Goal: Book appointment/travel/reservation

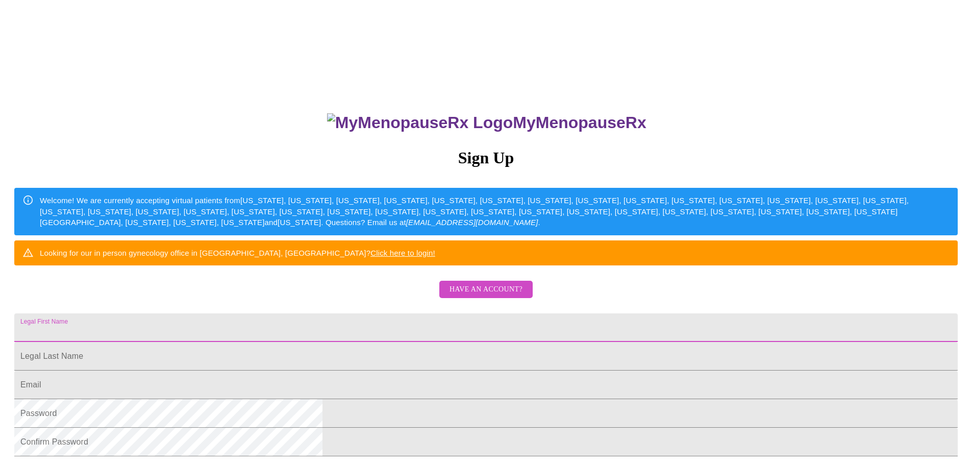
click at [396, 342] on input "Legal First Name" at bounding box center [485, 327] width 943 height 29
type input "J"
type input "a"
type input "[PERSON_NAME]"
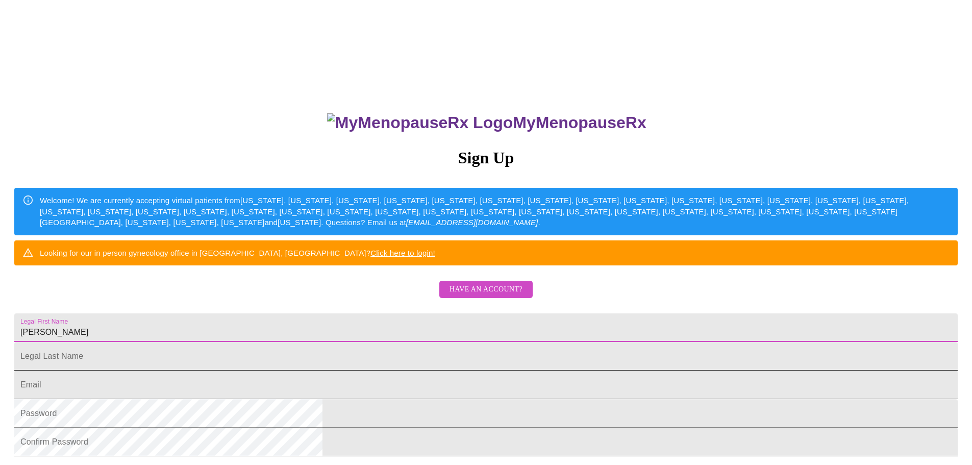
click at [402, 370] on input "Legal First Name" at bounding box center [485, 356] width 943 height 29
type input "Jenca"
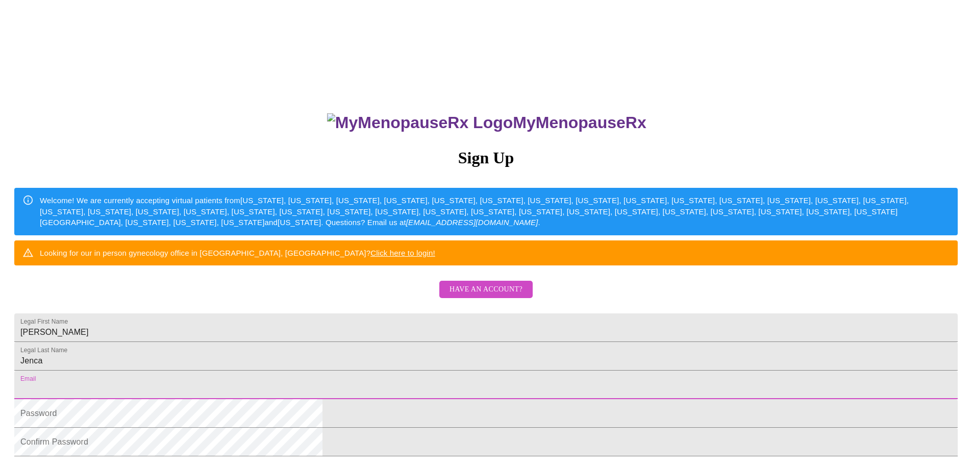
click at [414, 399] on input "Legal First Name" at bounding box center [485, 384] width 943 height 29
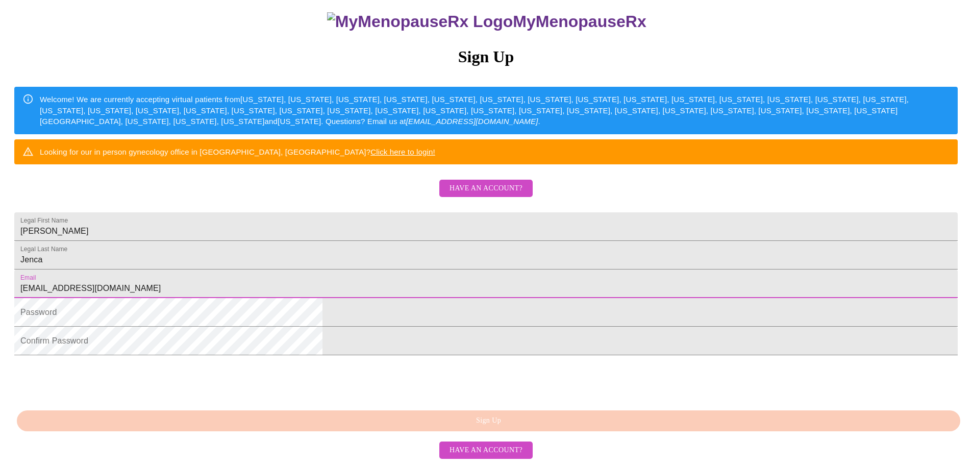
scroll to position [166, 0]
type input "[EMAIL_ADDRESS][DOMAIN_NAME]"
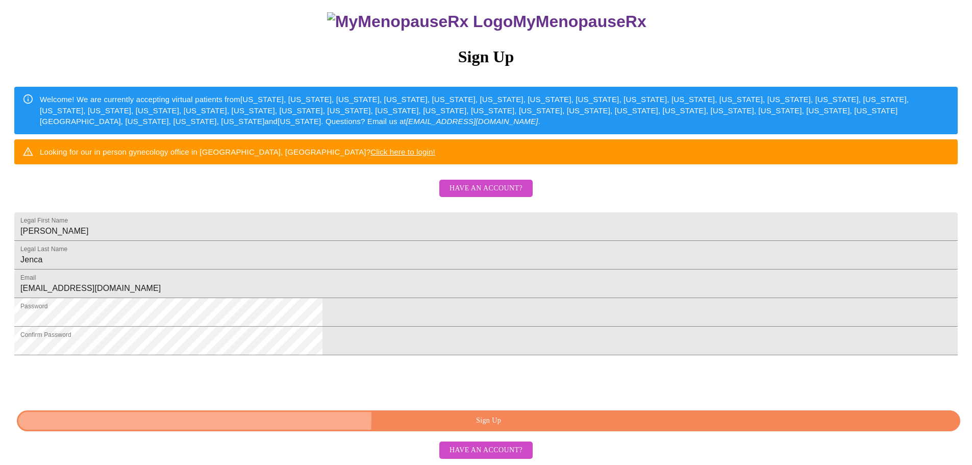
click at [512, 427] on span "Sign Up" at bounding box center [489, 420] width 920 height 13
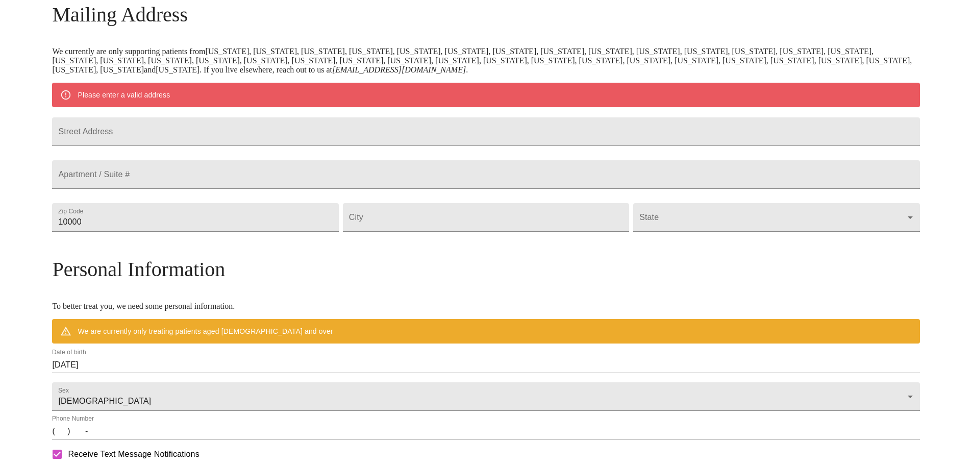
scroll to position [150, 0]
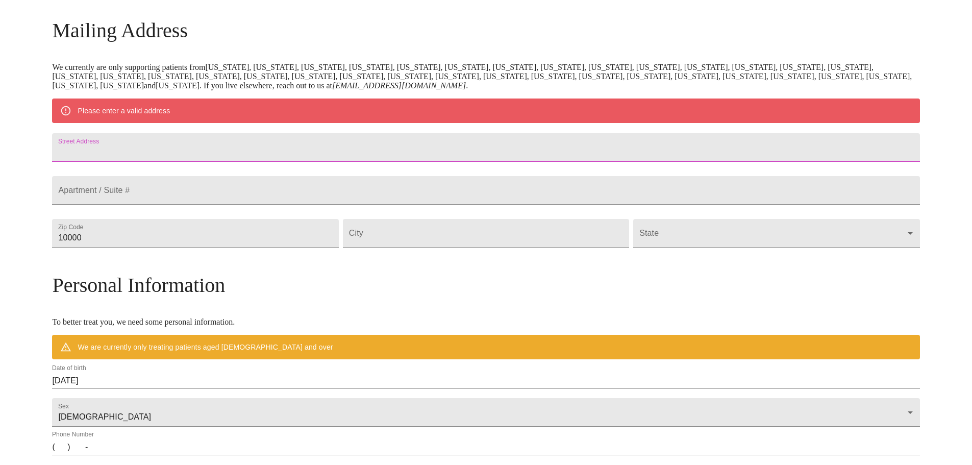
click at [364, 150] on input "Street Address" at bounding box center [485, 147] width 867 height 29
type input "[STREET_ADDRESS]"
click at [260, 247] on input "10000" at bounding box center [195, 233] width 286 height 29
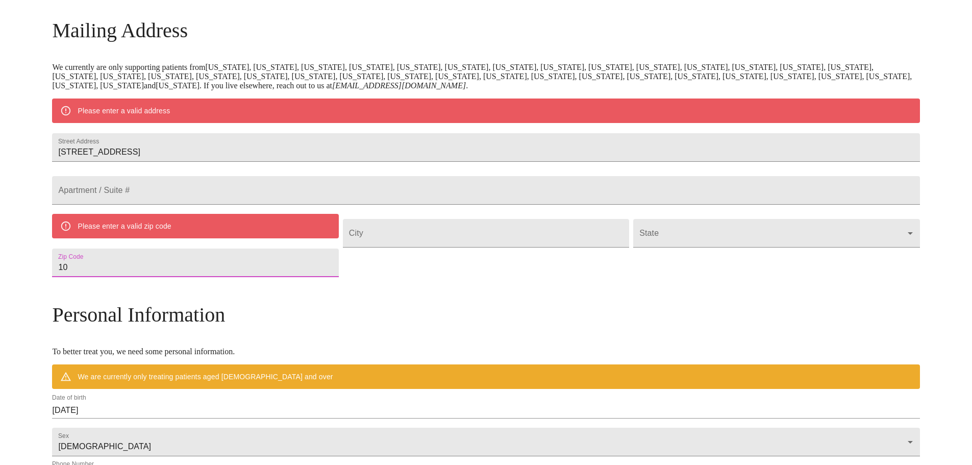
type input "1"
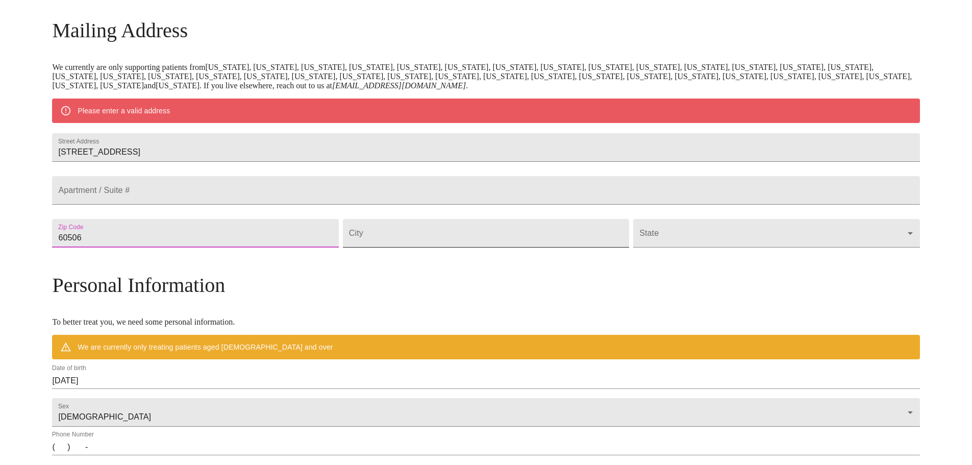
type input "60506"
click at [447, 247] on input "Street Address" at bounding box center [486, 233] width 286 height 29
type input "Aurora"
click at [659, 261] on body "MyMenopauseRx Welcome to MyMenopauseRx Since it's your first time here, you'll …" at bounding box center [489, 251] width 971 height 795
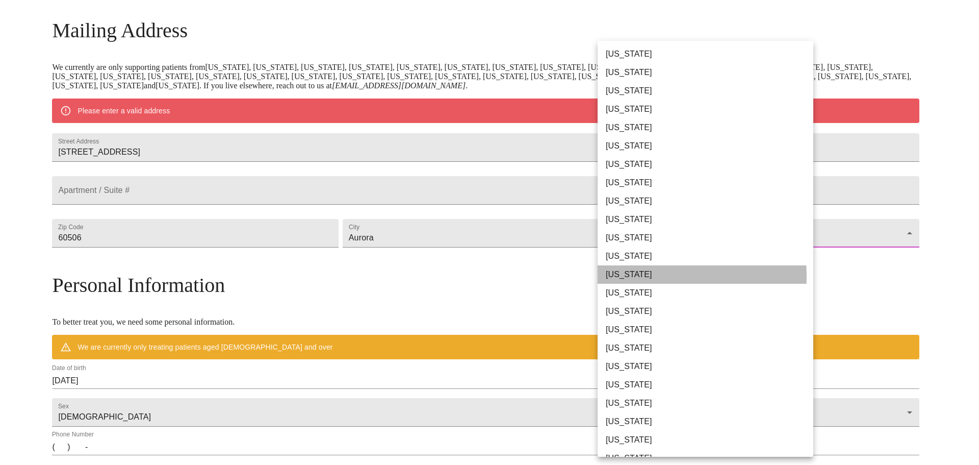
click at [637, 276] on li "[US_STATE]" at bounding box center [709, 274] width 223 height 18
type input "[US_STATE]"
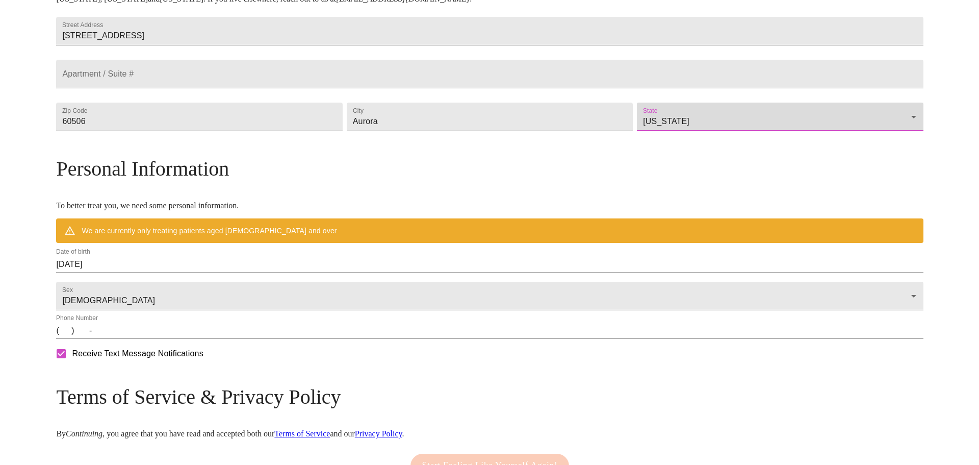
scroll to position [263, 0]
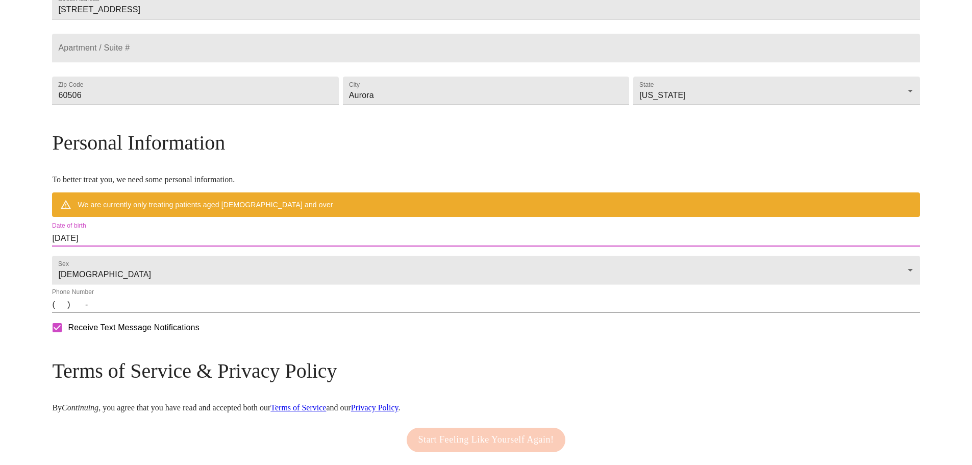
drag, startPoint x: 212, startPoint y: 260, endPoint x: 89, endPoint y: 251, distance: 123.2
click at [89, 251] on div "MyMenopauseRx Welcome to MyMenopauseRx Since it's your first time here, you'll …" at bounding box center [485, 124] width 867 height 766
click at [220, 246] on input "[DATE]" at bounding box center [485, 238] width 867 height 16
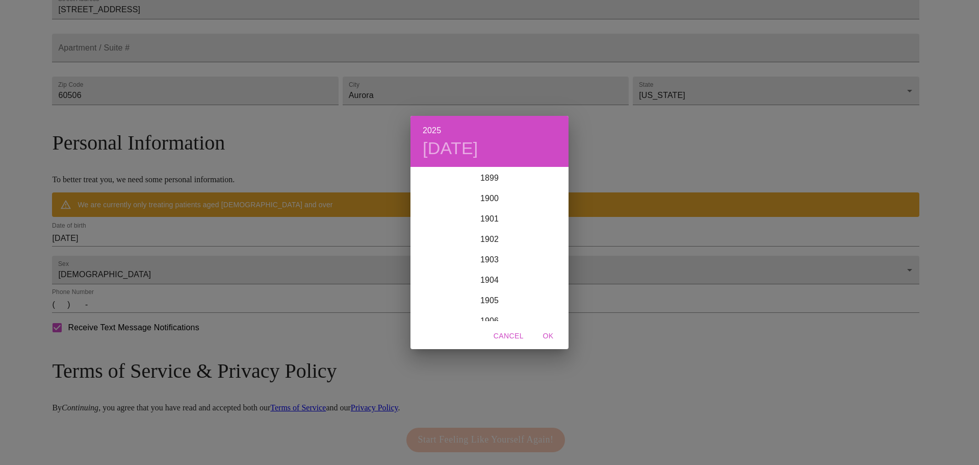
scroll to position [2510, 0]
click at [503, 340] on span "Cancel" at bounding box center [509, 336] width 30 height 13
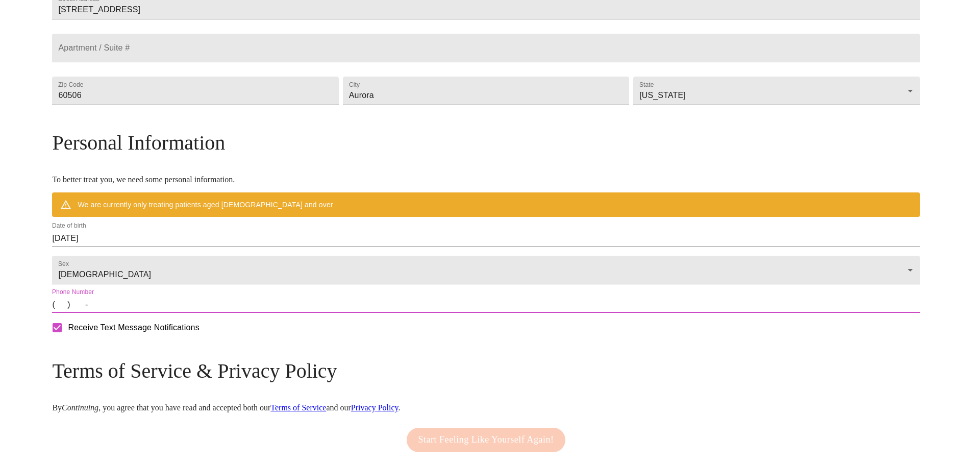
click at [168, 313] on input "(   )    -" at bounding box center [485, 304] width 867 height 16
type input "[PHONE_NUMBER]"
click at [224, 246] on input "[DATE]" at bounding box center [485, 238] width 867 height 16
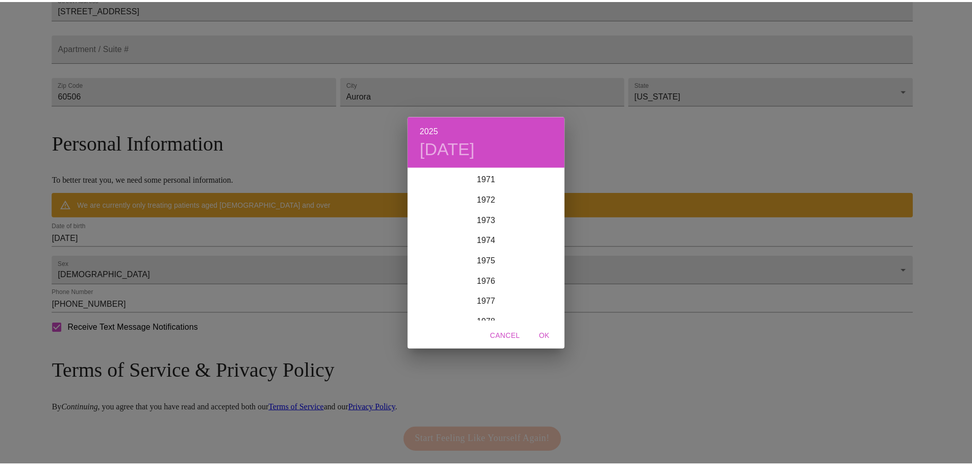
scroll to position [1484, 0]
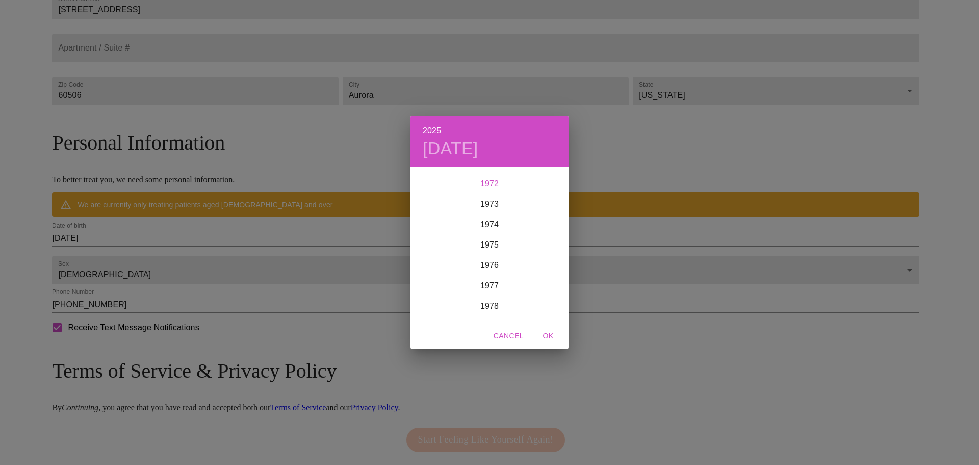
click at [490, 180] on div "1972" at bounding box center [490, 183] width 158 height 20
click at [436, 264] on div "[DATE]" at bounding box center [437, 263] width 53 height 38
click at [471, 260] on p "11" at bounding box center [469, 257] width 8 height 10
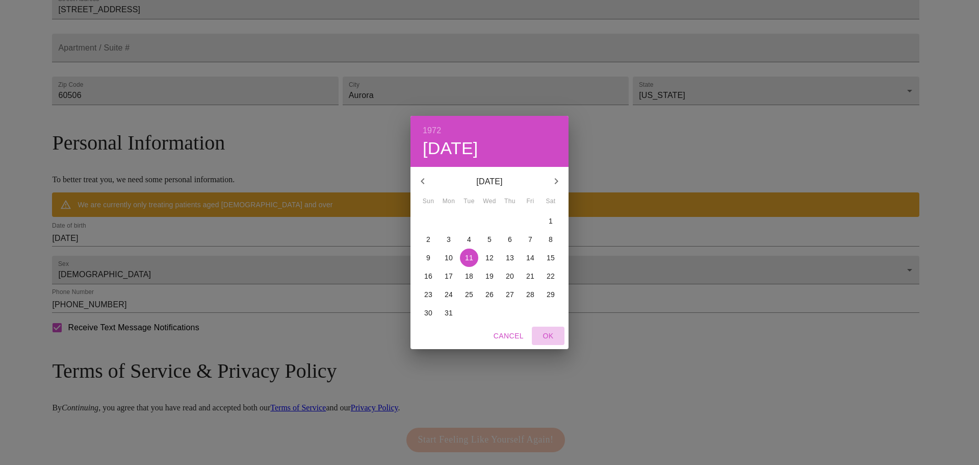
click at [551, 335] on span "OK" at bounding box center [548, 336] width 24 height 13
type input "[DATE]"
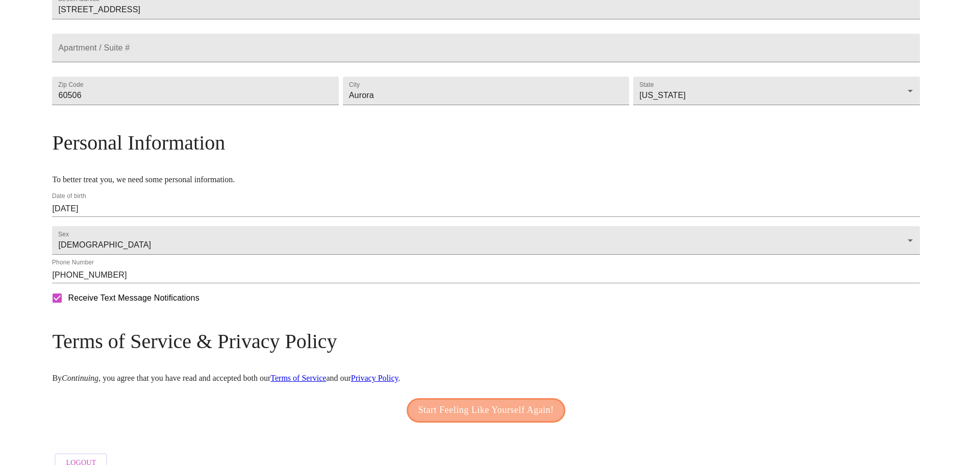
click at [468, 418] on span "Start Feeling Like Yourself Again!" at bounding box center [486, 410] width 136 height 16
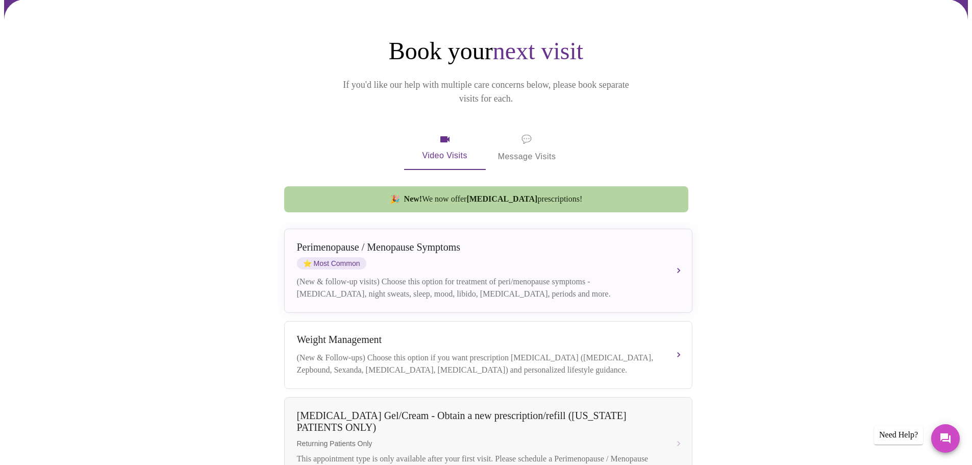
scroll to position [72, 0]
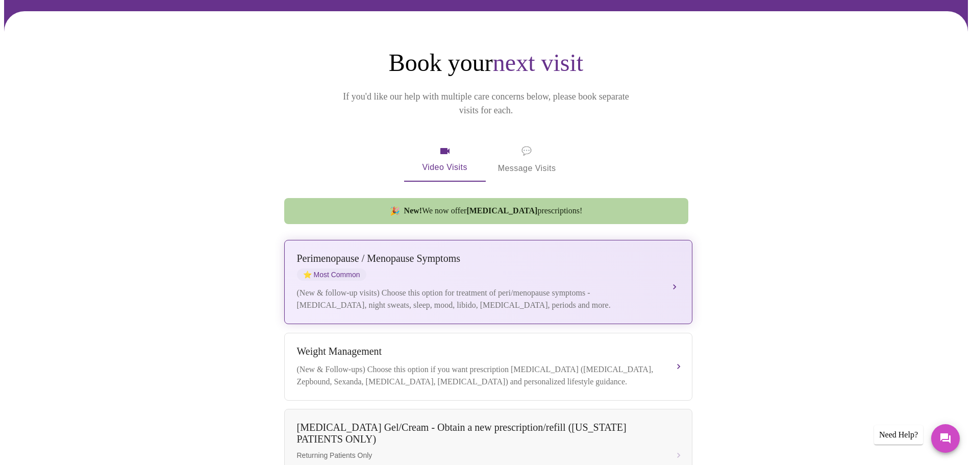
click at [630, 261] on div "[MEDICAL_DATA] / Menopause Symptoms ⭐ Most Common" at bounding box center [478, 266] width 362 height 28
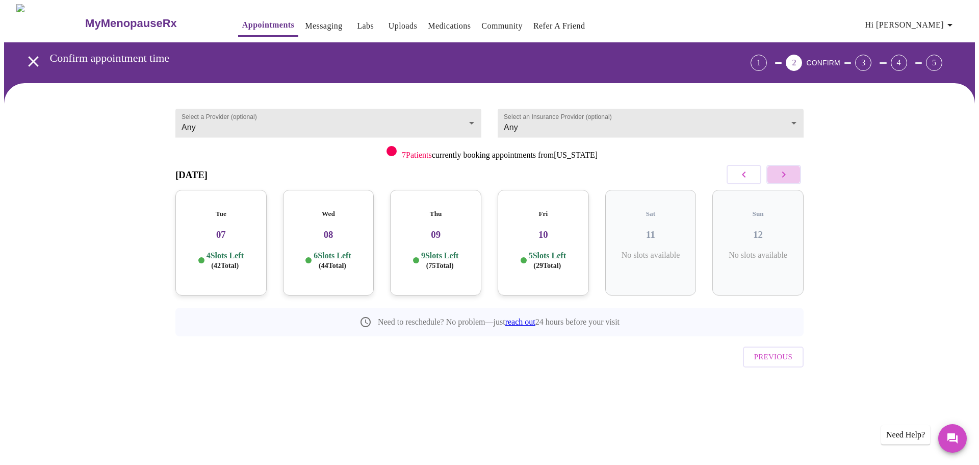
click at [783, 173] on icon "button" at bounding box center [784, 174] width 12 height 12
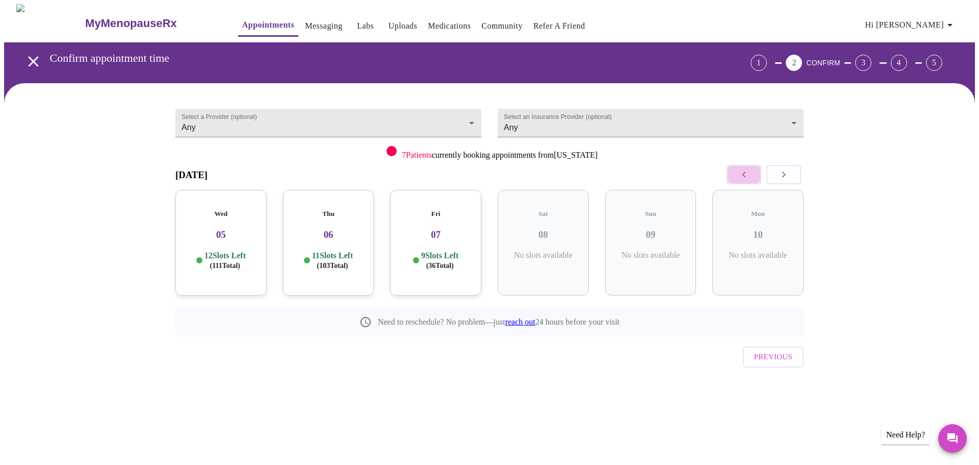
click at [753, 175] on button "button" at bounding box center [744, 174] width 35 height 19
click at [755, 237] on div "Tue 04 11 Slots Left ( 122 Total)" at bounding box center [758, 243] width 91 height 106
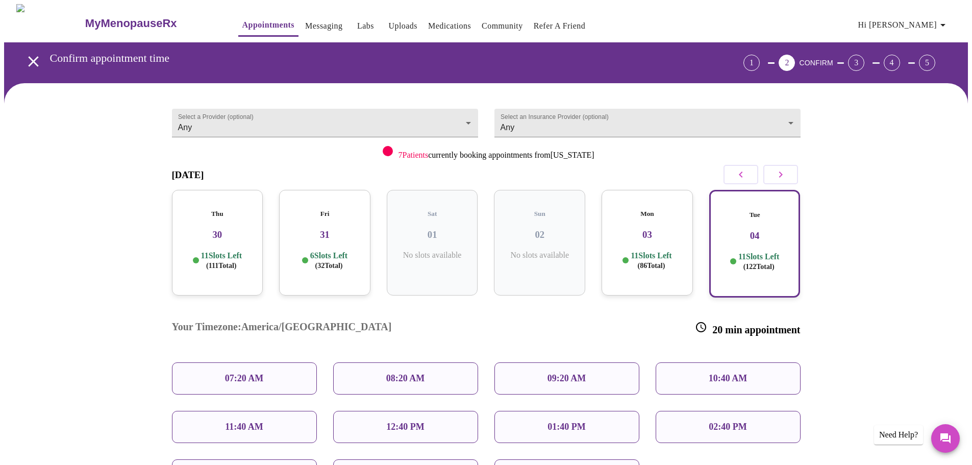
click at [255, 373] on p "07:20 AM" at bounding box center [244, 378] width 39 height 11
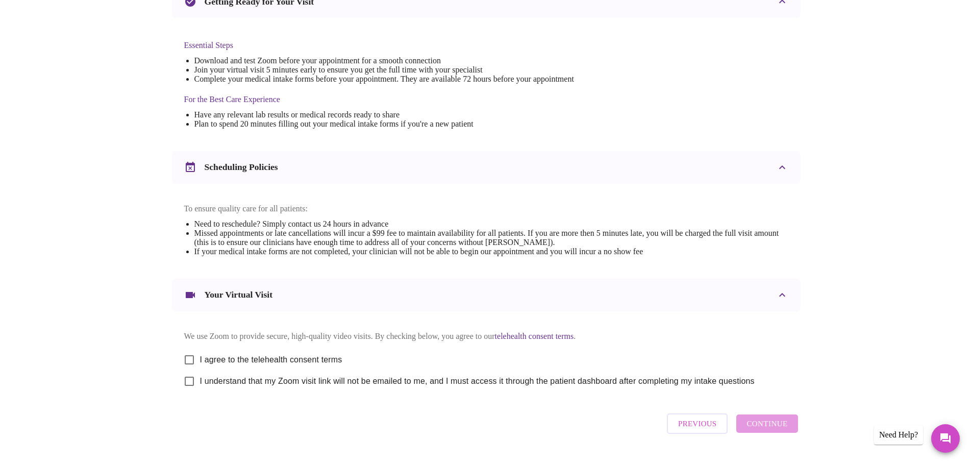
scroll to position [253, 0]
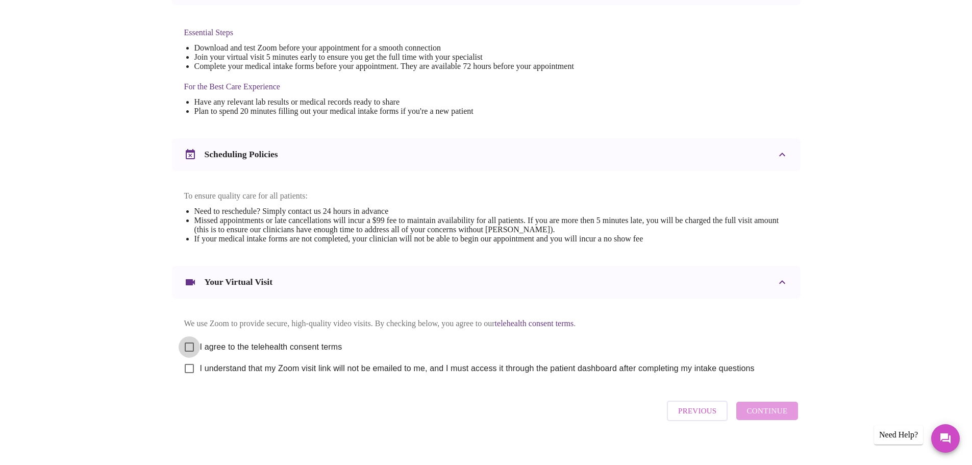
click at [186, 353] on input "I agree to the telehealth consent terms" at bounding box center [189, 346] width 21 height 21
checkbox input "true"
click at [189, 379] on input "I understand that my Zoom visit link will not be emailed to me, and I must acce…" at bounding box center [189, 368] width 21 height 21
checkbox input "true"
click at [766, 417] on span "Continue" at bounding box center [766, 410] width 41 height 13
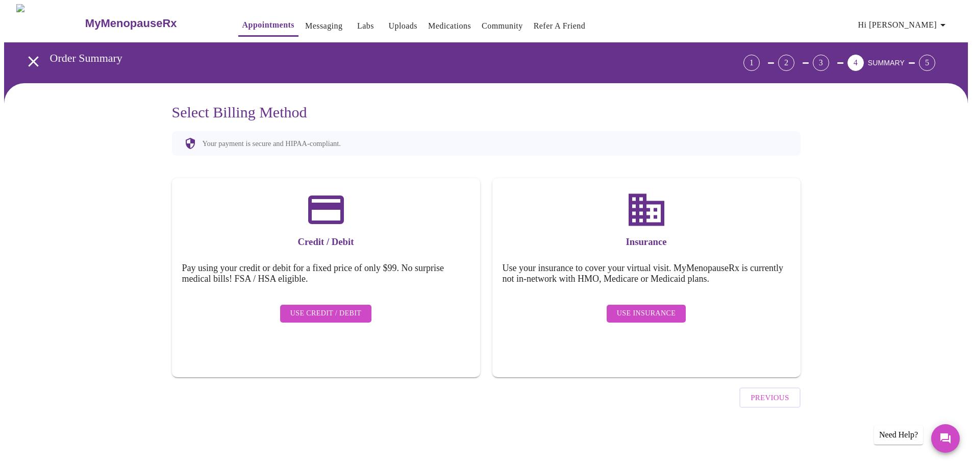
scroll to position [0, 0]
click at [660, 305] on button "Use Insurance" at bounding box center [649, 314] width 79 height 18
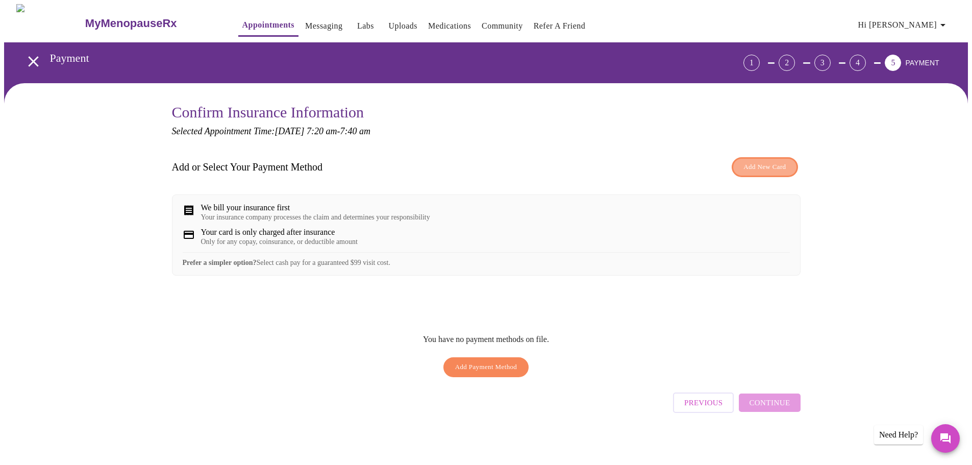
click at [767, 167] on span "Add New Card" at bounding box center [764, 167] width 42 height 12
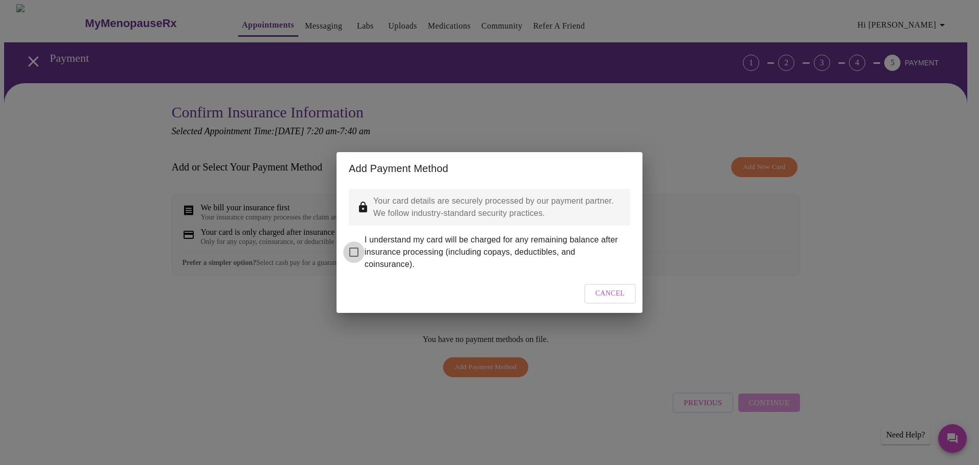
click at [356, 246] on input "I understand my card will be charged for any remaining balance after insurance …" at bounding box center [353, 251] width 21 height 21
checkbox input "true"
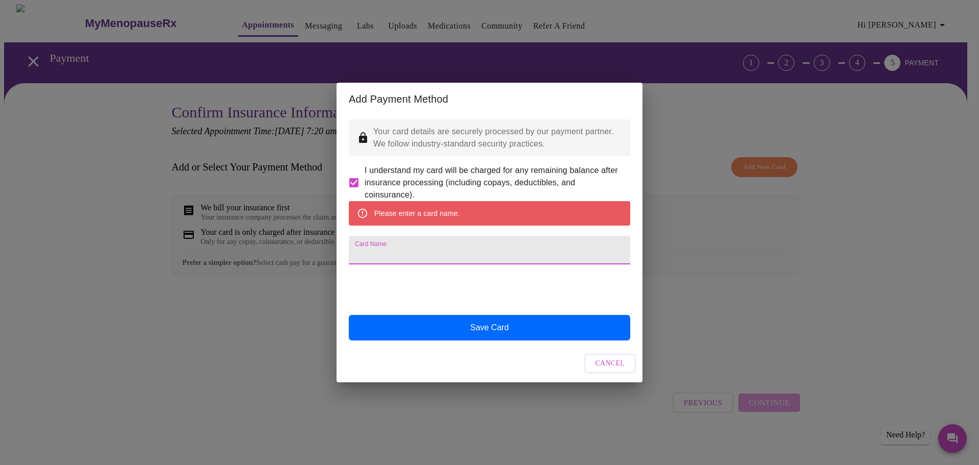
click at [418, 256] on input "Card Name" at bounding box center [490, 250] width 282 height 29
click at [625, 373] on button "Cancel" at bounding box center [611, 363] width 52 height 20
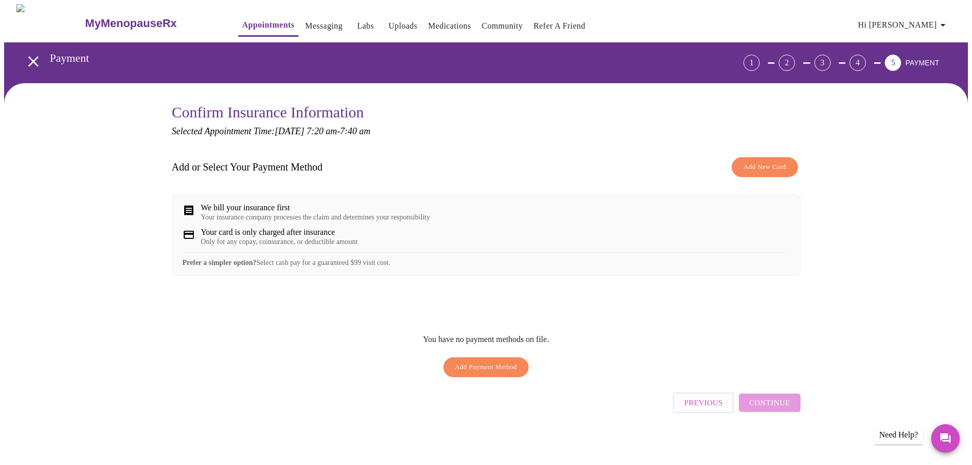
click at [325, 246] on div "Only for any copay, coinsurance, or deductible amount" at bounding box center [279, 242] width 157 height 8
click at [229, 208] on div "We bill your insurance first" at bounding box center [315, 207] width 229 height 9
click at [768, 164] on span "Add New Card" at bounding box center [764, 167] width 42 height 12
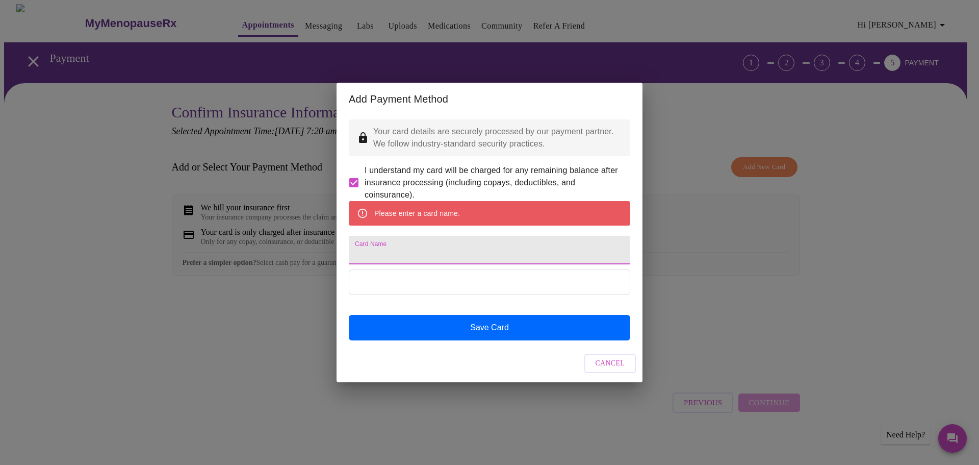
click at [402, 247] on input "Card Name" at bounding box center [490, 250] width 282 height 29
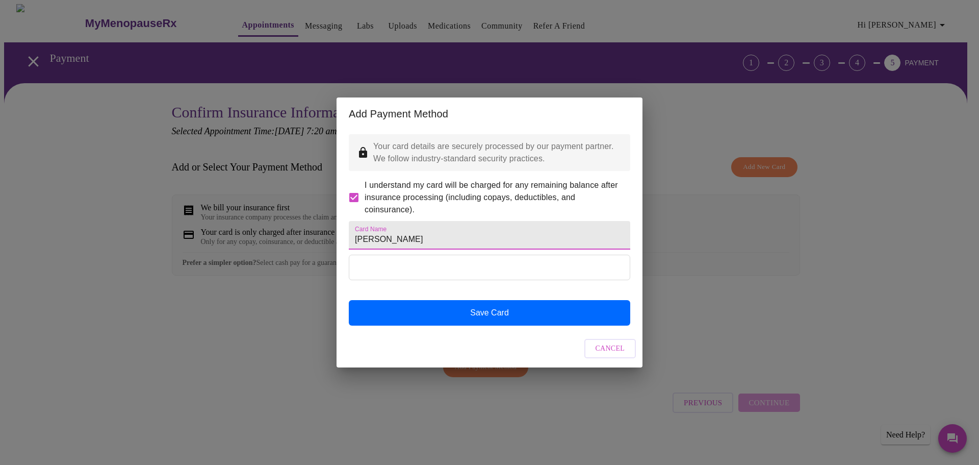
type input "[PERSON_NAME]"
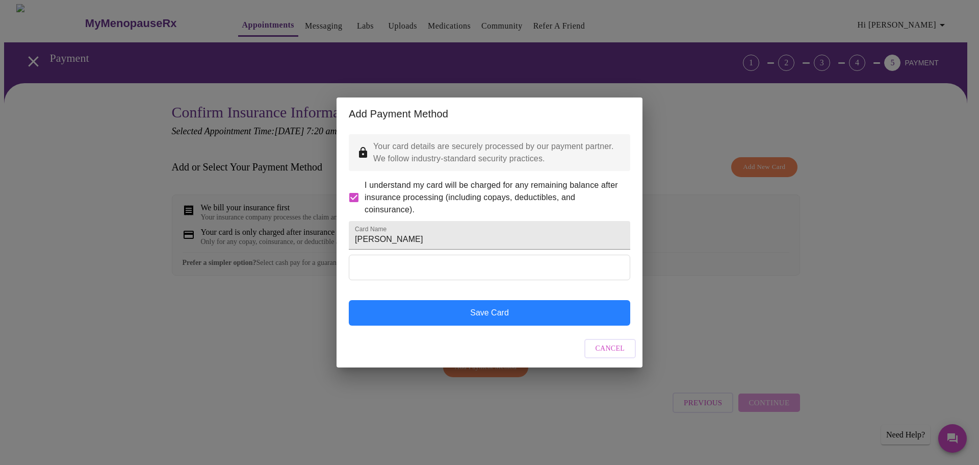
click at [522, 325] on button "Save Card" at bounding box center [490, 313] width 282 height 26
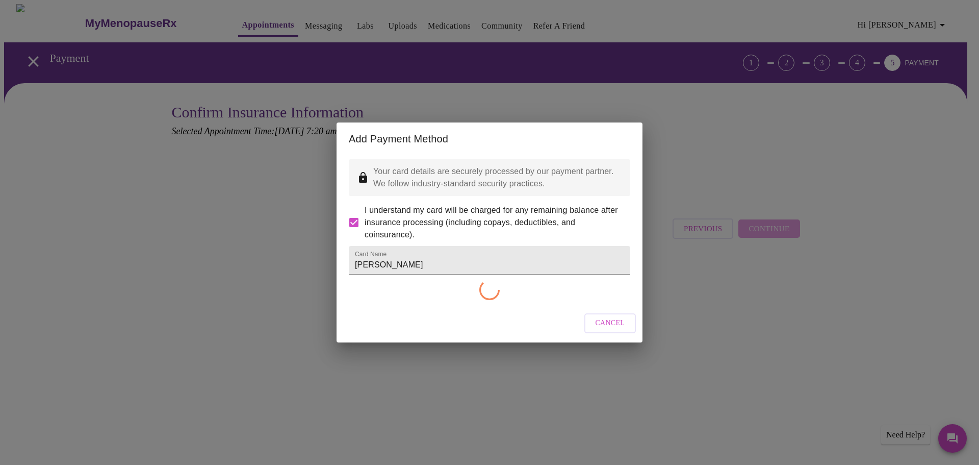
checkbox input "false"
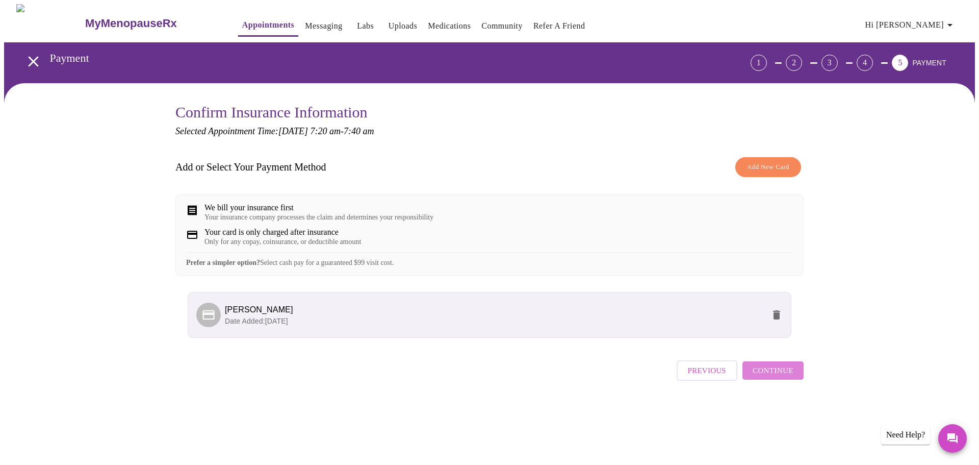
click at [786, 377] on span "Continue" at bounding box center [773, 370] width 41 height 13
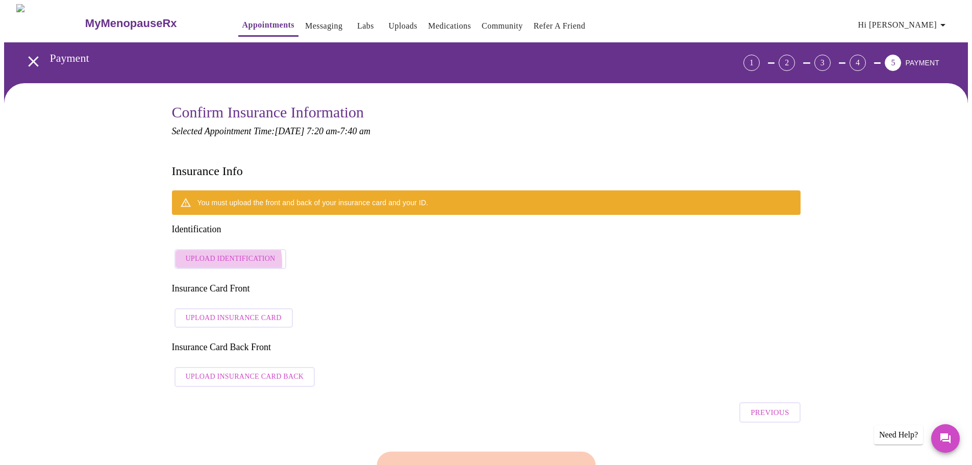
click at [221, 252] on span "Upload Identification" at bounding box center [231, 258] width 90 height 13
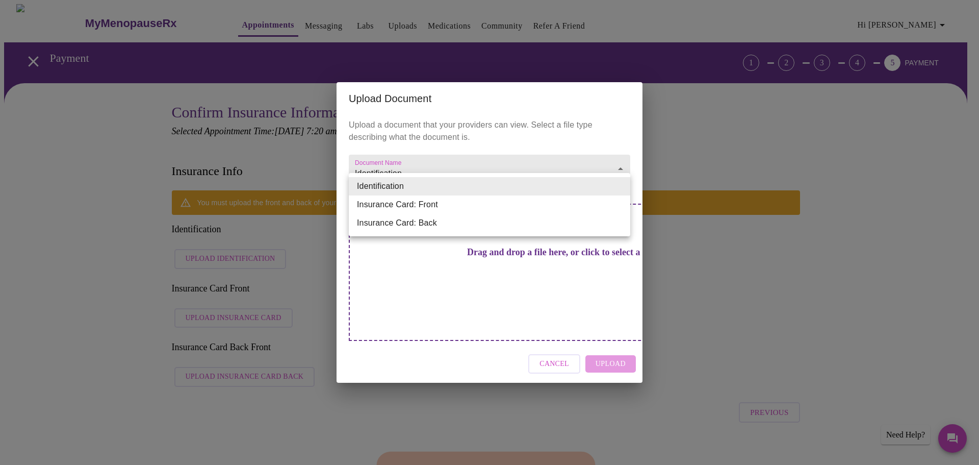
click at [440, 208] on li "Insurance Card: Front" at bounding box center [490, 204] width 282 height 18
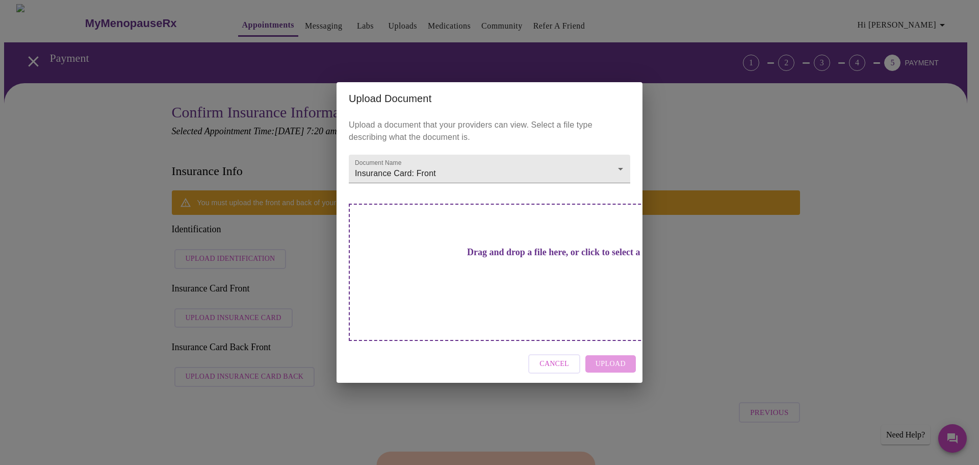
click at [612, 345] on div "Cancel Upload" at bounding box center [490, 364] width 306 height 38
click at [503, 258] on h3 "Drag and drop a file here, or click to select a file" at bounding box center [561, 252] width 282 height 11
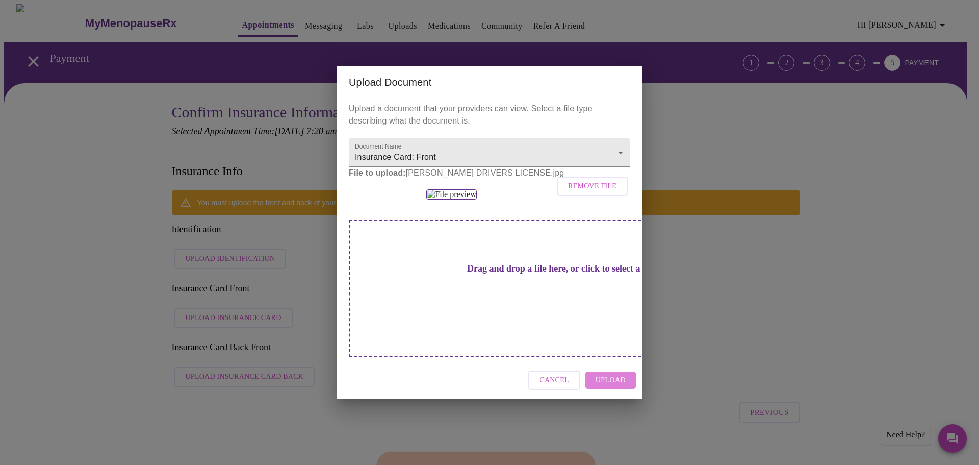
click at [607, 387] on span "Upload" at bounding box center [611, 380] width 30 height 13
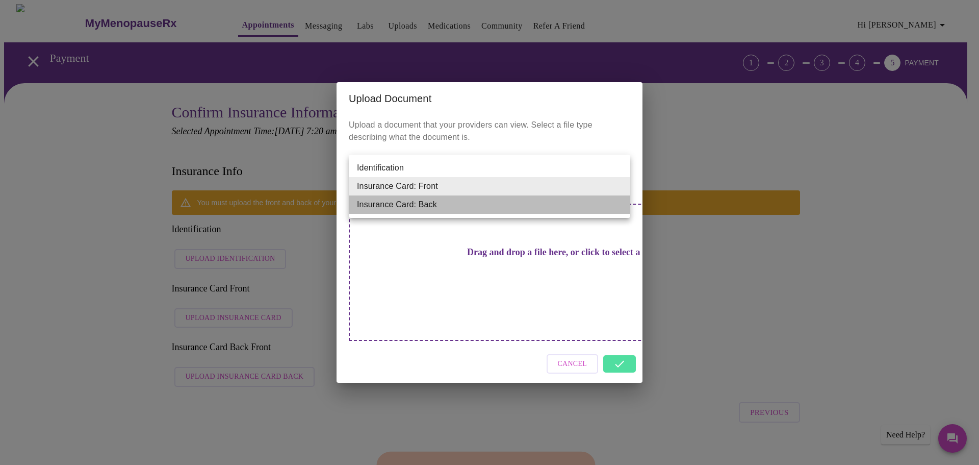
click at [502, 210] on li "Insurance Card: Back" at bounding box center [490, 204] width 282 height 18
type input "Insurance Card: Back"
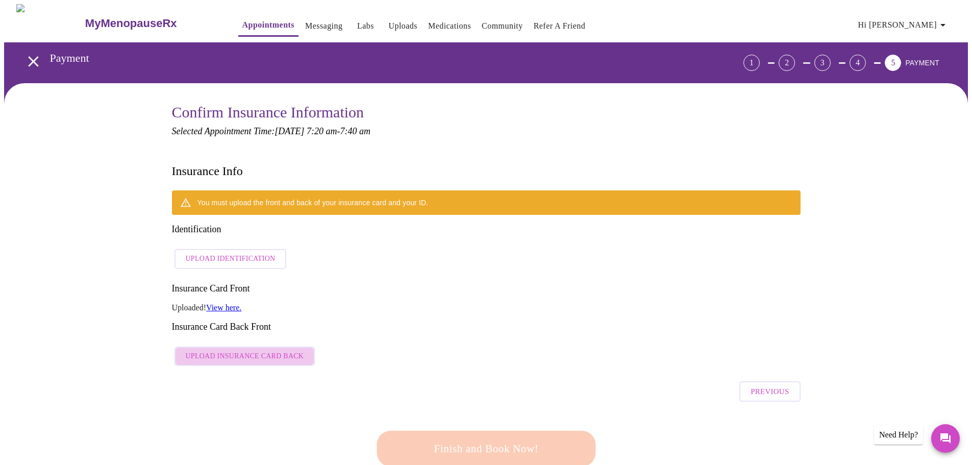
click at [256, 350] on span "Upload Insurance Card Back" at bounding box center [245, 356] width 118 height 13
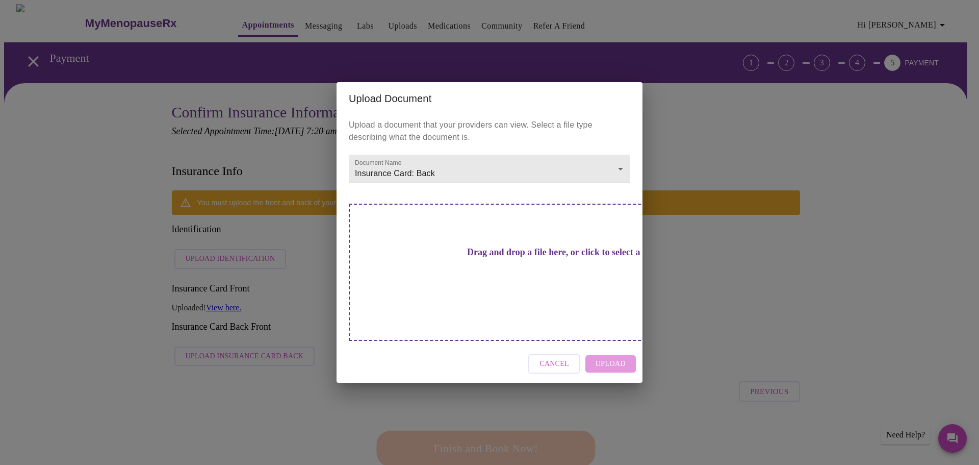
click at [502, 258] on h3 "Drag and drop a file here, or click to select a file" at bounding box center [561, 252] width 282 height 11
click at [226, 141] on div "Upload Document Upload a document that your providers can view. Select a file t…" at bounding box center [489, 232] width 979 height 465
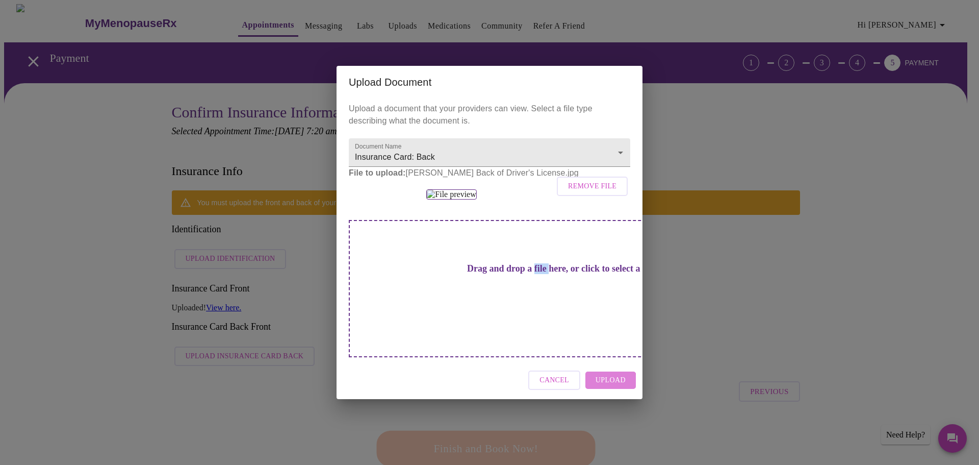
click at [611, 387] on span "Upload" at bounding box center [611, 380] width 30 height 13
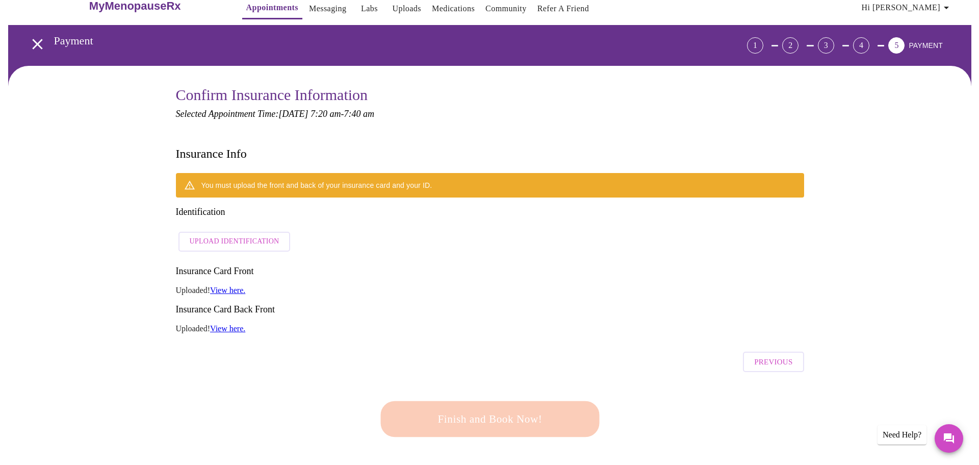
scroll to position [7, 0]
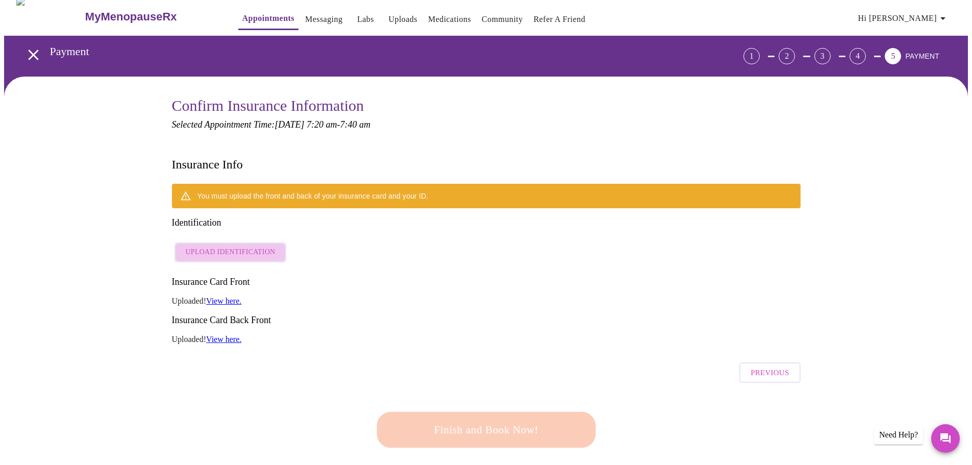
click at [232, 246] on span "Upload Identification" at bounding box center [231, 252] width 90 height 13
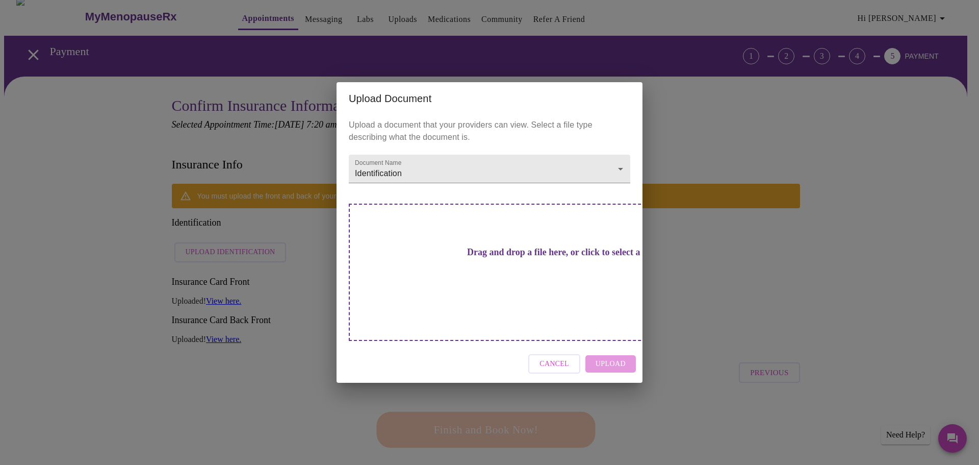
click at [443, 251] on div "Drag and drop a file here, or click to select a file" at bounding box center [561, 272] width 424 height 137
click at [188, 59] on div "Upload Document Upload a document that your providers can view. Select a file t…" at bounding box center [489, 232] width 979 height 465
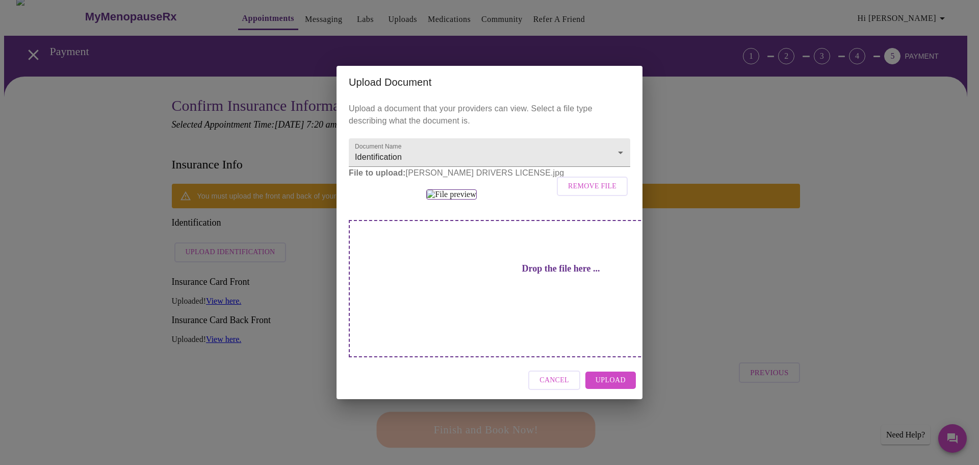
scroll to position [19, 0]
drag, startPoint x: 449, startPoint y: 404, endPoint x: 451, endPoint y: 338, distance: 66.3
click at [451, 338] on div "Drag and drop a file here, or click to select a file" at bounding box center [561, 288] width 424 height 137
click at [628, 389] on button "Upload" at bounding box center [611, 380] width 50 height 18
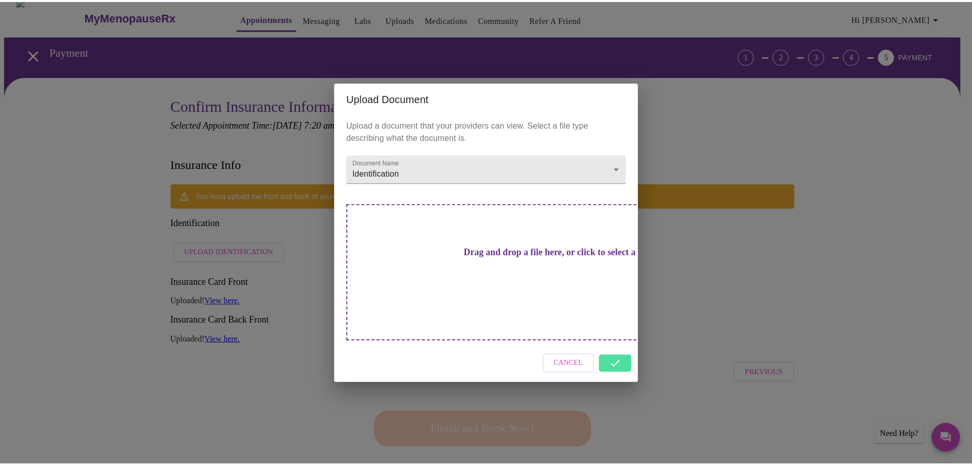
scroll to position [0, 0]
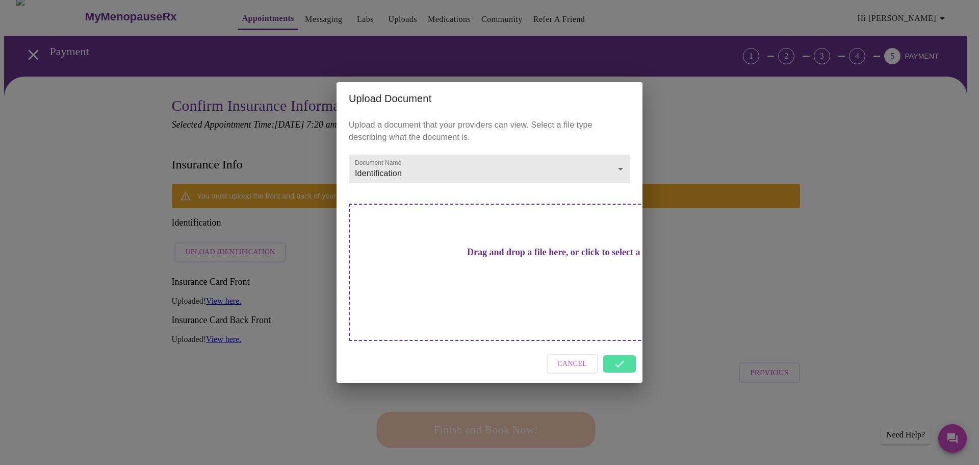
click at [571, 345] on div "Cancel" at bounding box center [490, 364] width 306 height 38
click at [568, 358] on span "Cancel" at bounding box center [573, 364] width 30 height 13
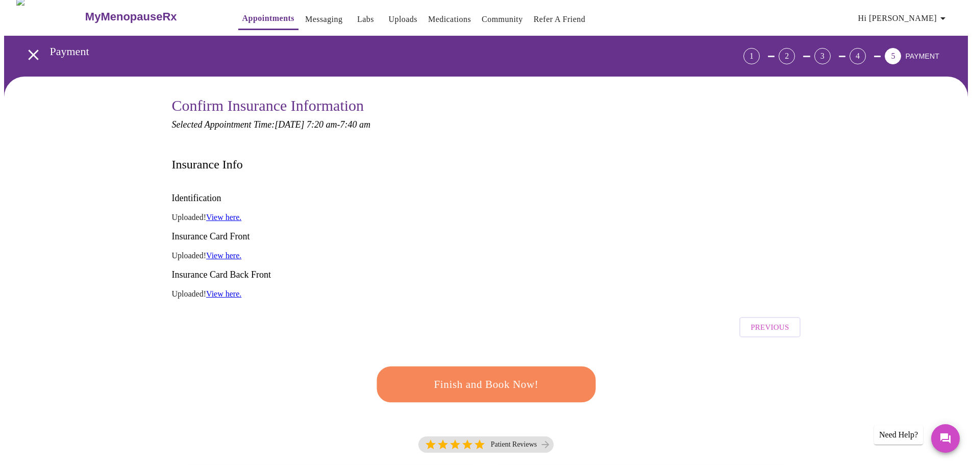
click at [235, 251] on link "View here." at bounding box center [223, 255] width 35 height 9
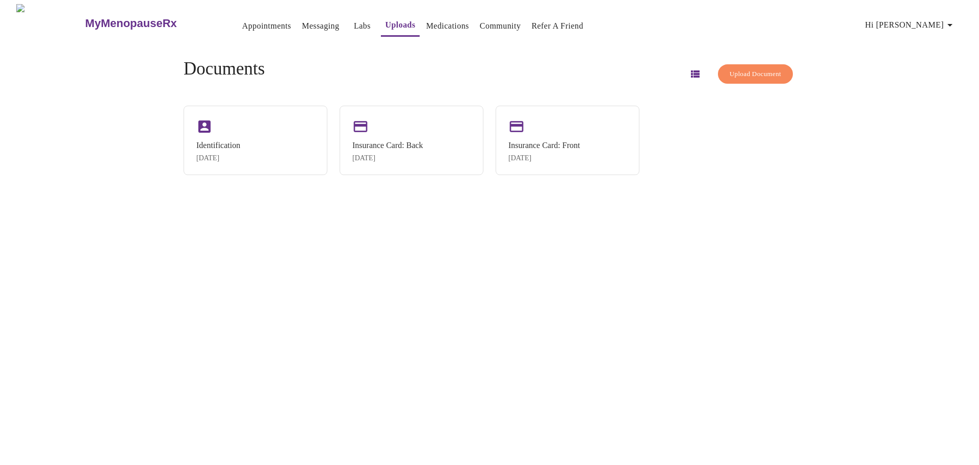
click at [383, 157] on div "Oct 7, 2025" at bounding box center [387, 158] width 71 height 8
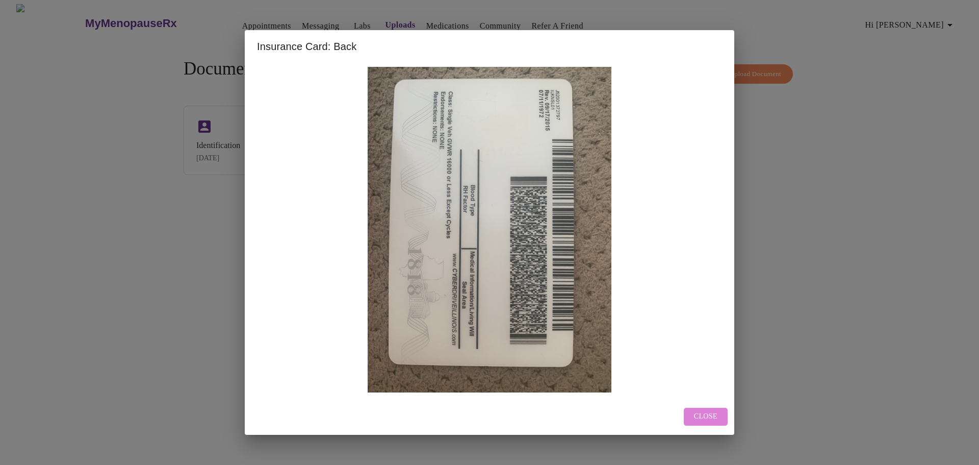
click at [702, 412] on span "Close" at bounding box center [705, 416] width 23 height 13
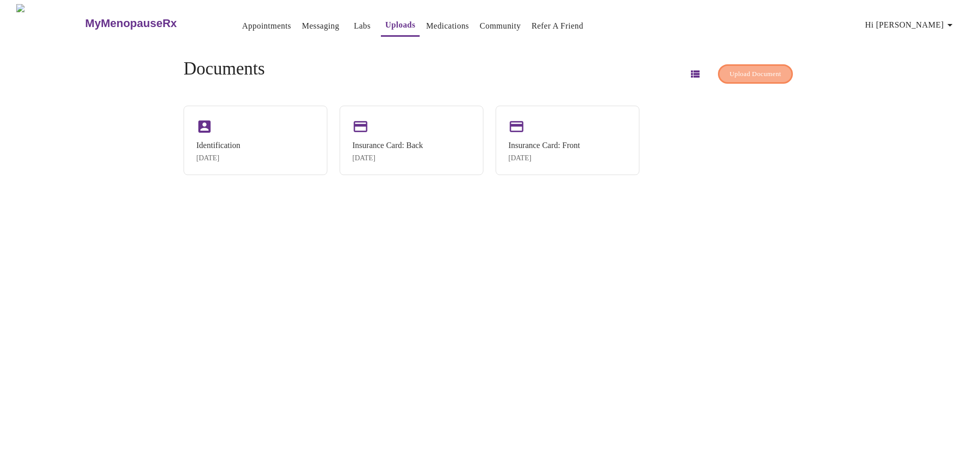
drag, startPoint x: 432, startPoint y: 151, endPoint x: 748, endPoint y: 78, distance: 324.8
click at [748, 78] on button "Upload Document" at bounding box center [755, 74] width 75 height 20
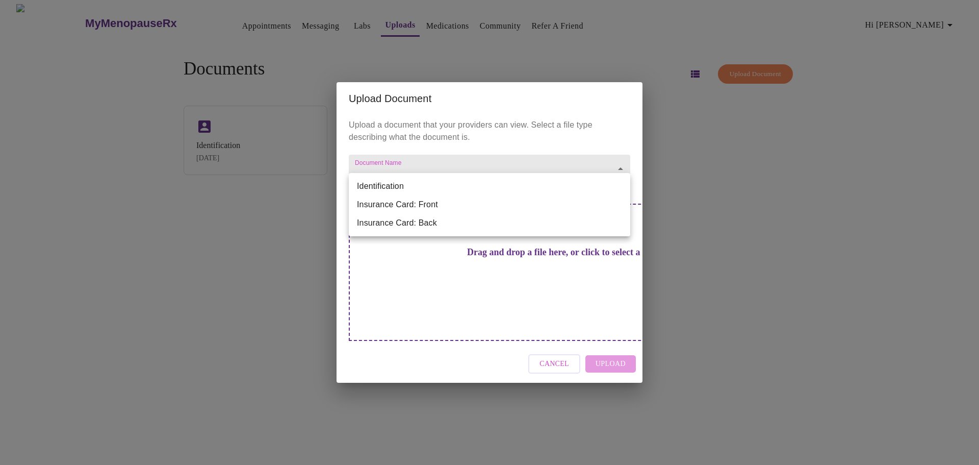
click at [480, 193] on body "MyMenopauseRx Appointments Messaging Labs Uploads Medications Community Refer a…" at bounding box center [489, 236] width 971 height 465
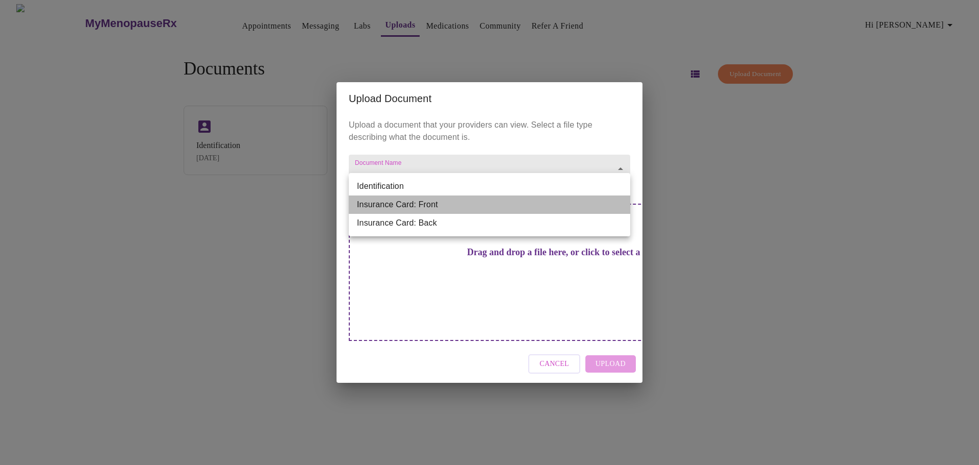
click at [454, 210] on li "Insurance Card: Front" at bounding box center [490, 204] width 282 height 18
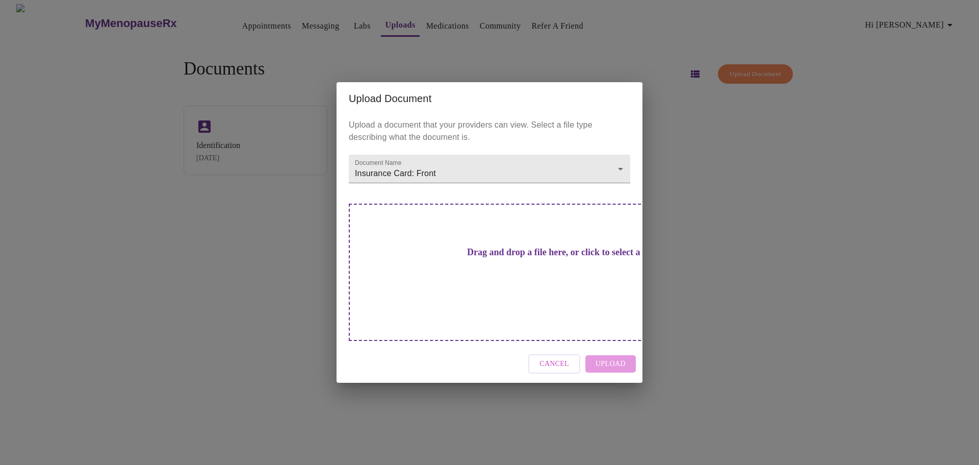
click at [476, 258] on h3 "Drag and drop a file here, or click to select a file" at bounding box center [561, 252] width 282 height 11
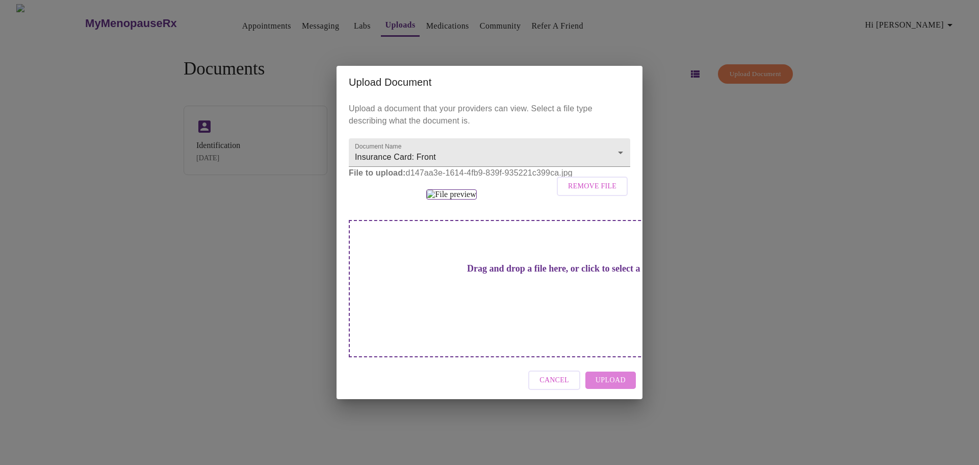
click at [617, 387] on span "Upload" at bounding box center [611, 380] width 30 height 13
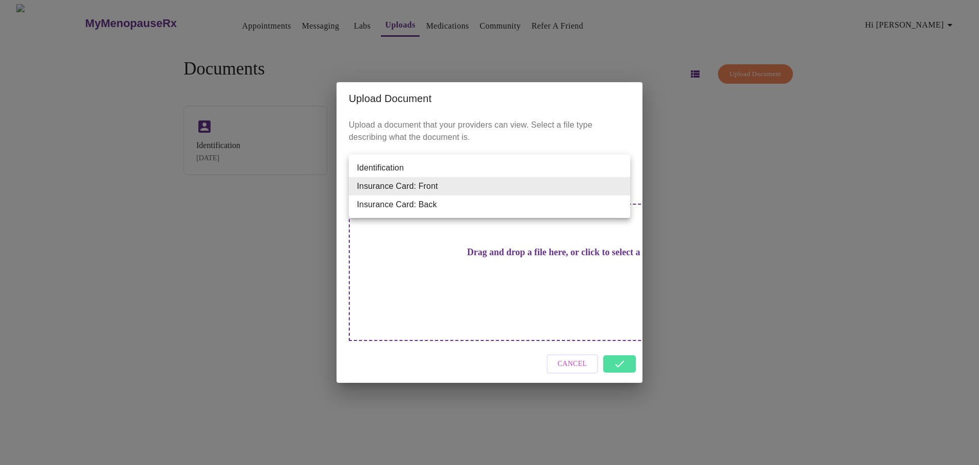
click at [526, 184] on body "MyMenopauseRx Appointments Messaging Labs Uploads Medications Community Refer a…" at bounding box center [489, 236] width 971 height 465
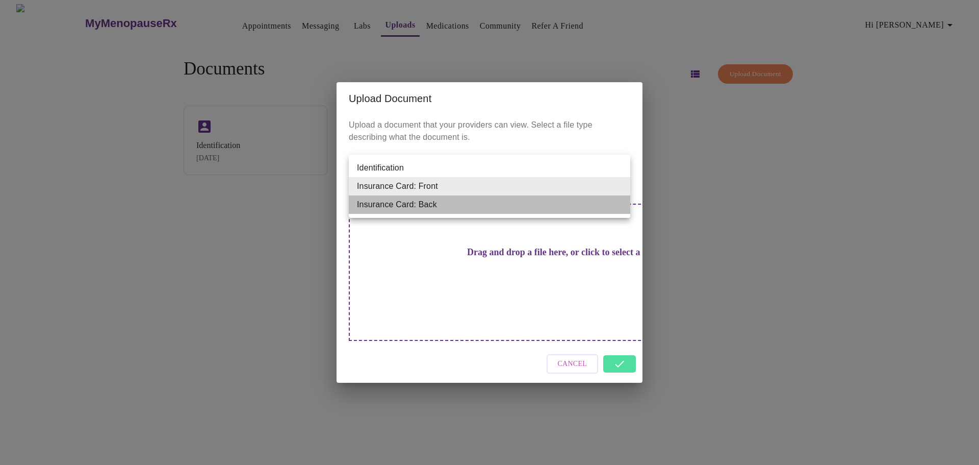
click at [476, 206] on li "Insurance Card: Back" at bounding box center [490, 204] width 282 height 18
type input "Insurance Card: Back"
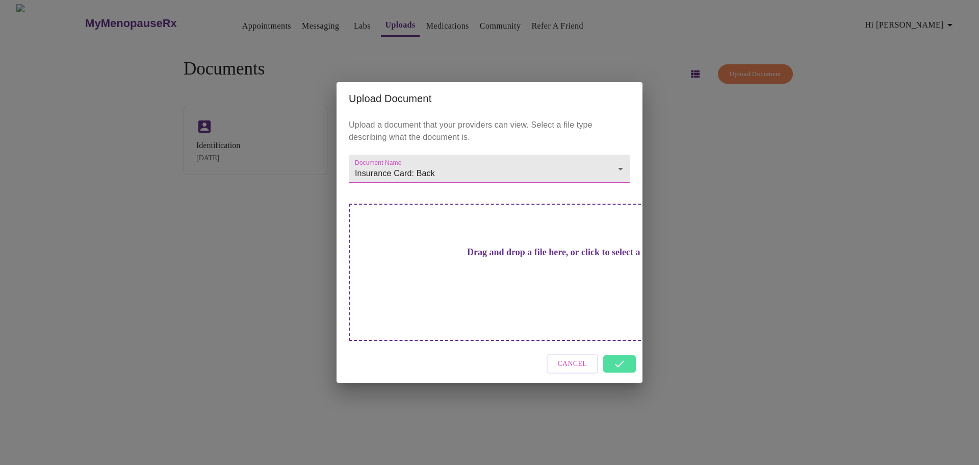
click at [511, 258] on h3 "Drag and drop a file here, or click to select a file" at bounding box center [561, 252] width 282 height 11
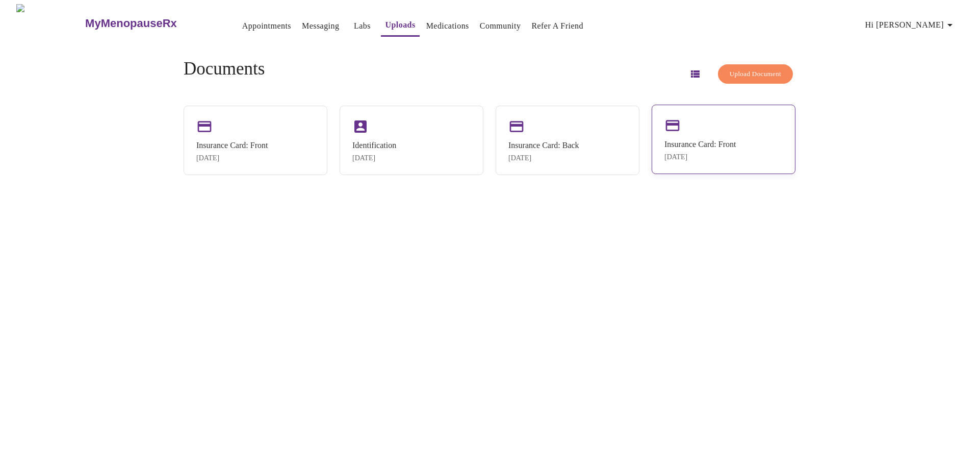
click at [705, 143] on div "Insurance Card: Front" at bounding box center [700, 144] width 71 height 9
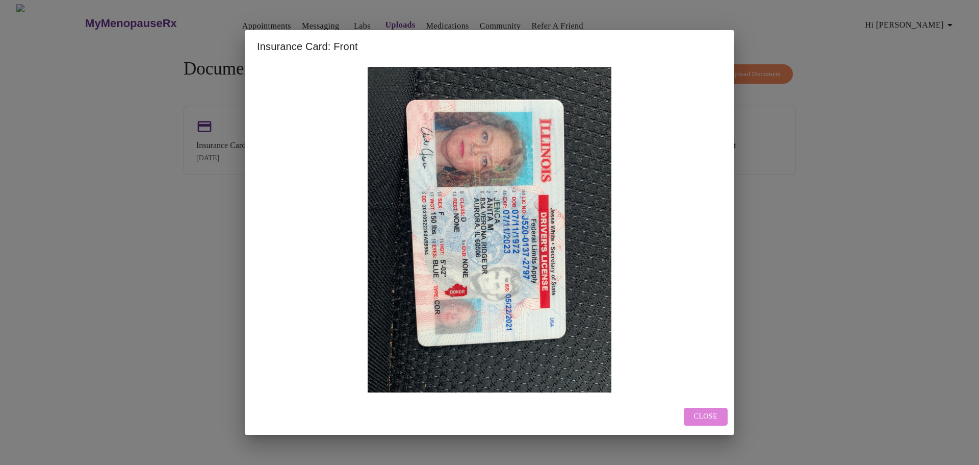
click at [705, 415] on span "Close" at bounding box center [705, 416] width 23 height 13
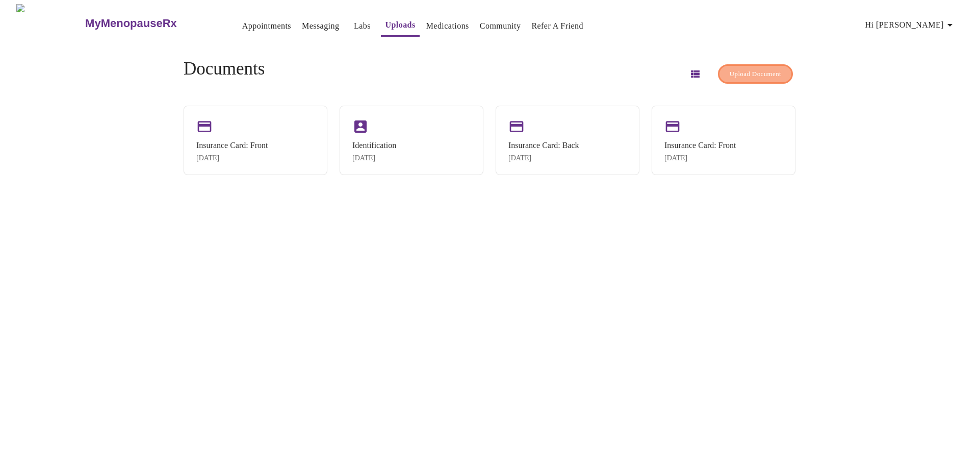
click at [749, 76] on span "Upload Document" at bounding box center [756, 74] width 52 height 12
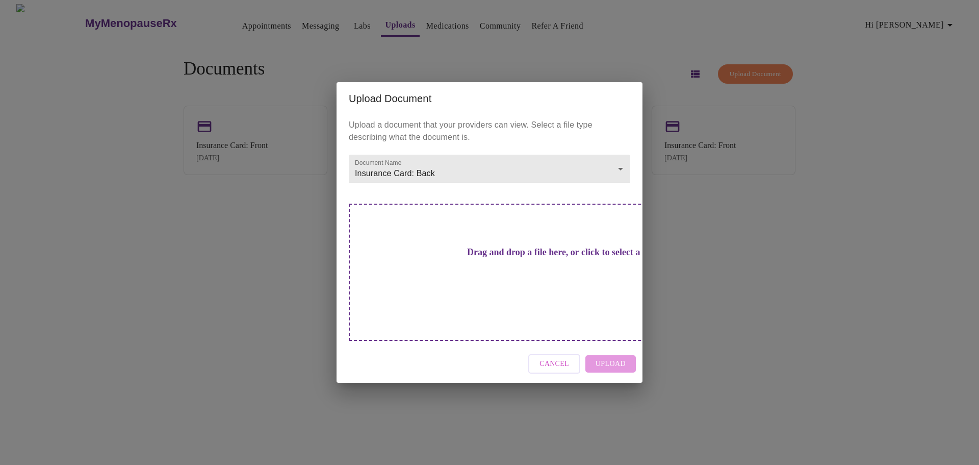
click at [518, 277] on div "Drag and drop a file here, or click to select a file" at bounding box center [561, 272] width 424 height 137
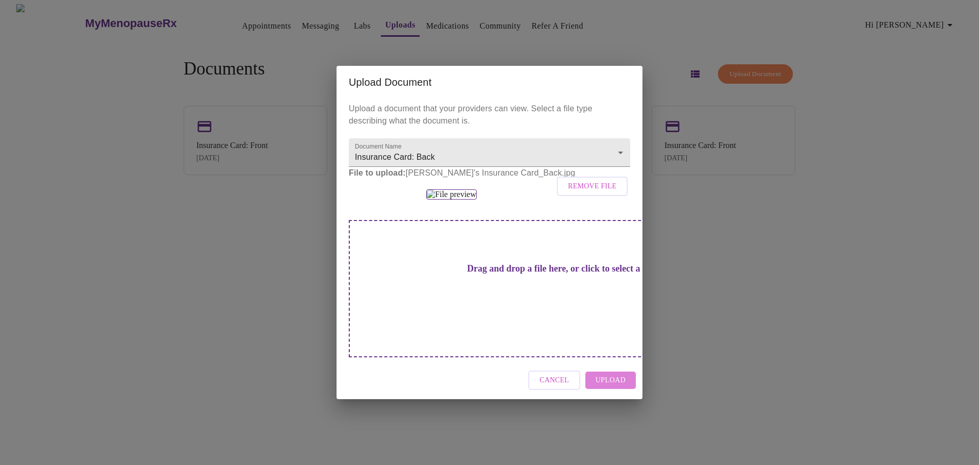
click at [618, 387] on span "Upload" at bounding box center [611, 380] width 30 height 13
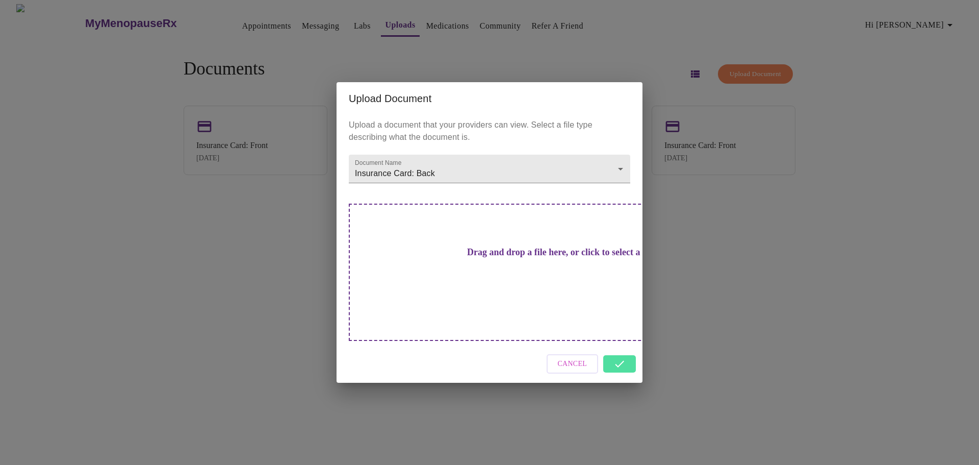
click at [621, 350] on div "Cancel" at bounding box center [490, 364] width 306 height 38
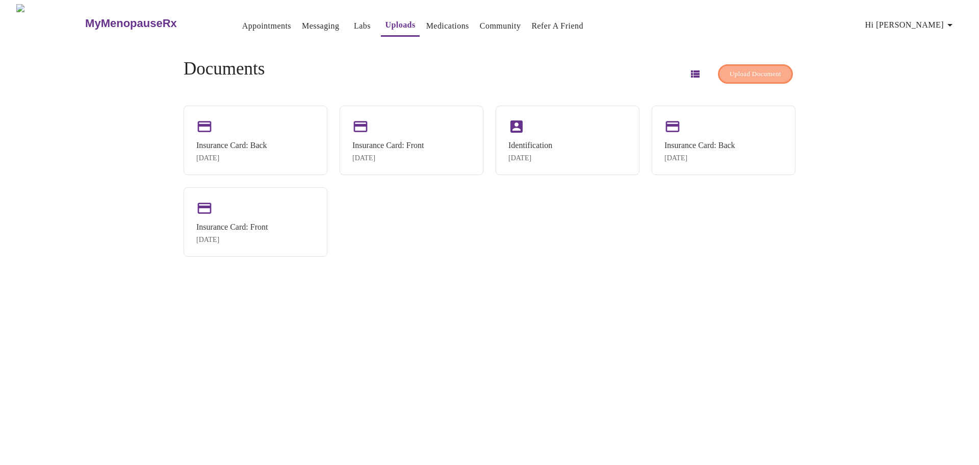
click at [740, 70] on span "Upload Document" at bounding box center [756, 74] width 52 height 12
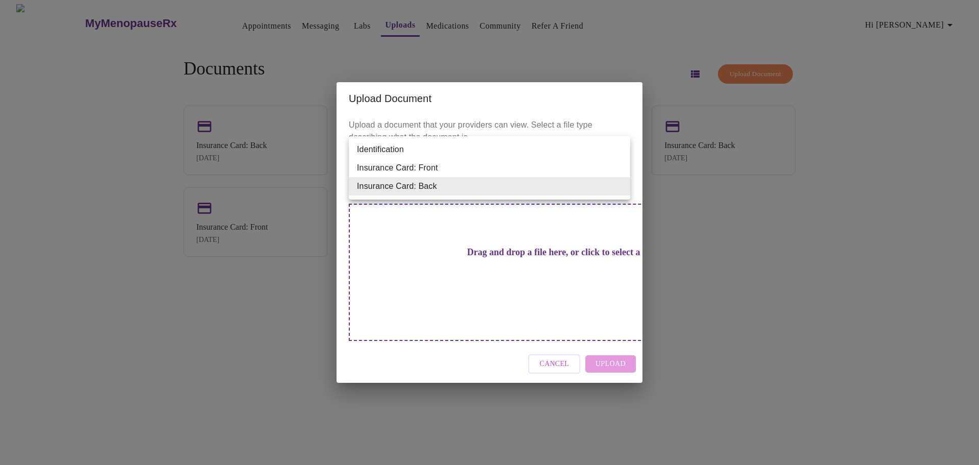
click at [500, 179] on body "MyMenopauseRx Appointments Messaging Labs Uploads Medications Community Refer a…" at bounding box center [489, 236] width 971 height 465
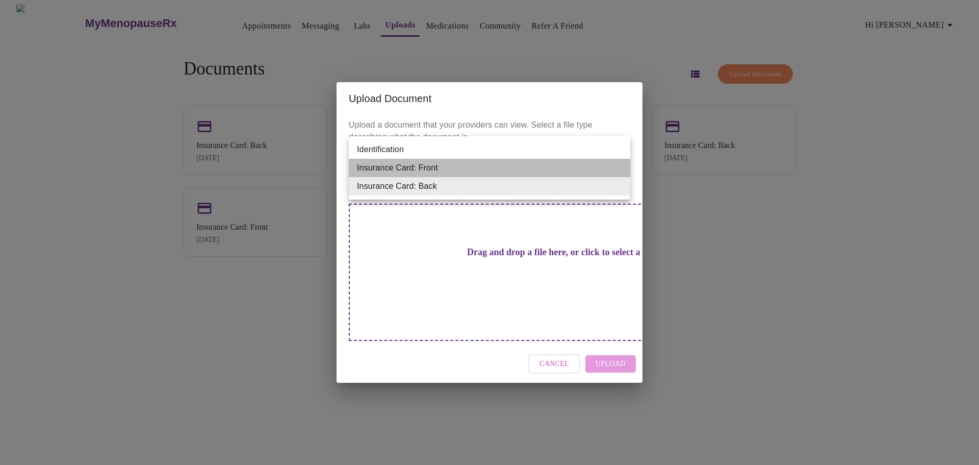
click at [469, 170] on li "Insurance Card: Front" at bounding box center [490, 168] width 282 height 18
type input "Insurance Card: Front"
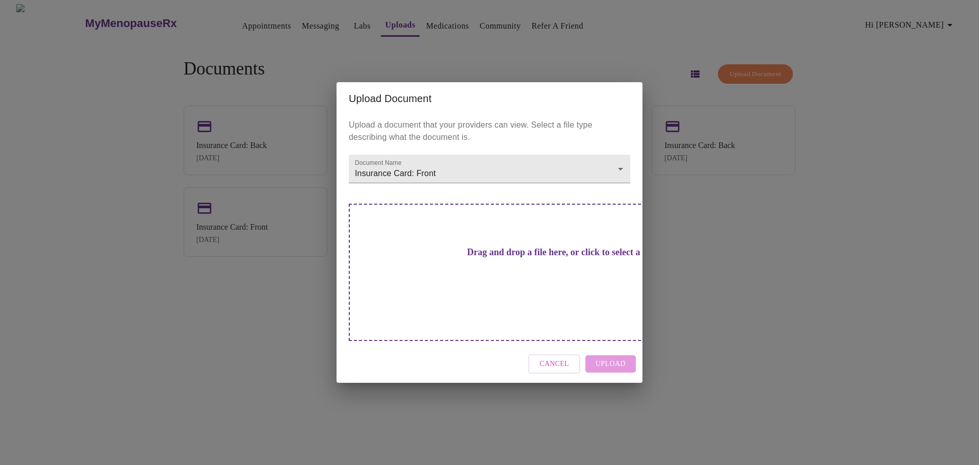
click at [486, 258] on h3 "Drag and drop a file here, or click to select a file" at bounding box center [561, 252] width 282 height 11
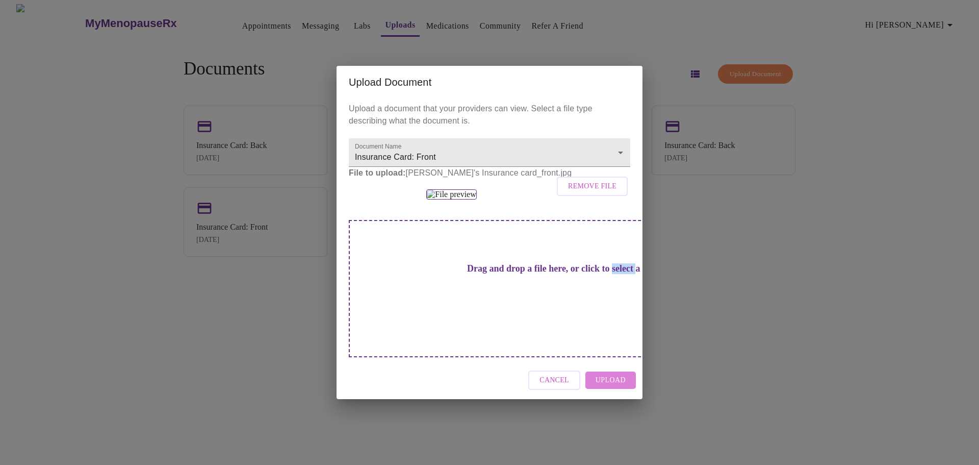
click at [614, 387] on span "Upload" at bounding box center [611, 380] width 30 height 13
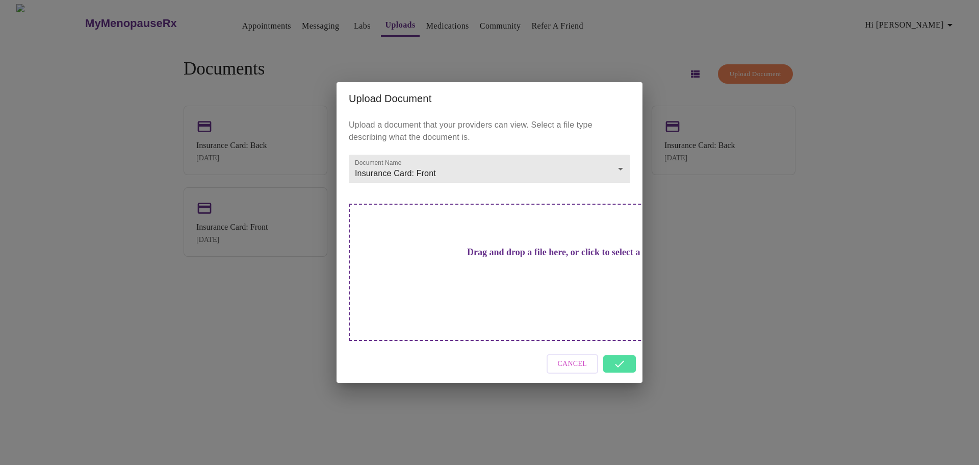
click at [720, 205] on div "Upload Document Upload a document that your providers can view. Select a file t…" at bounding box center [489, 232] width 979 height 465
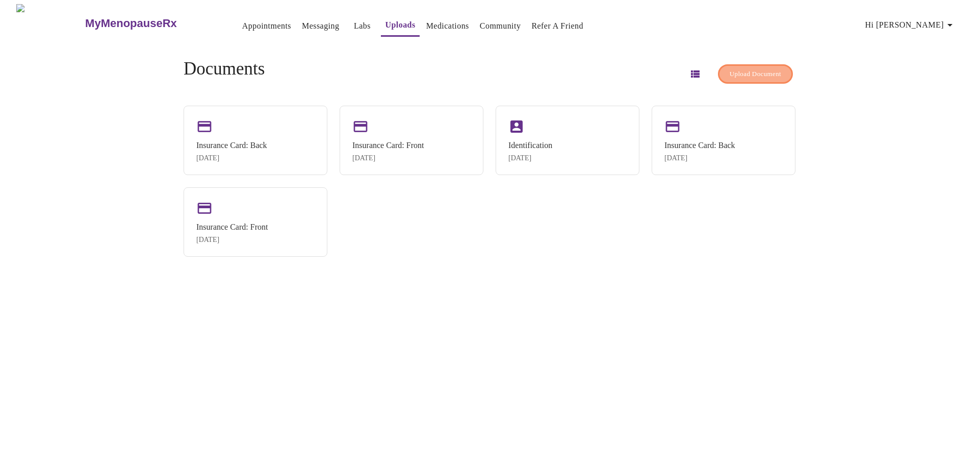
click at [753, 64] on button "Upload Document" at bounding box center [755, 74] width 75 height 20
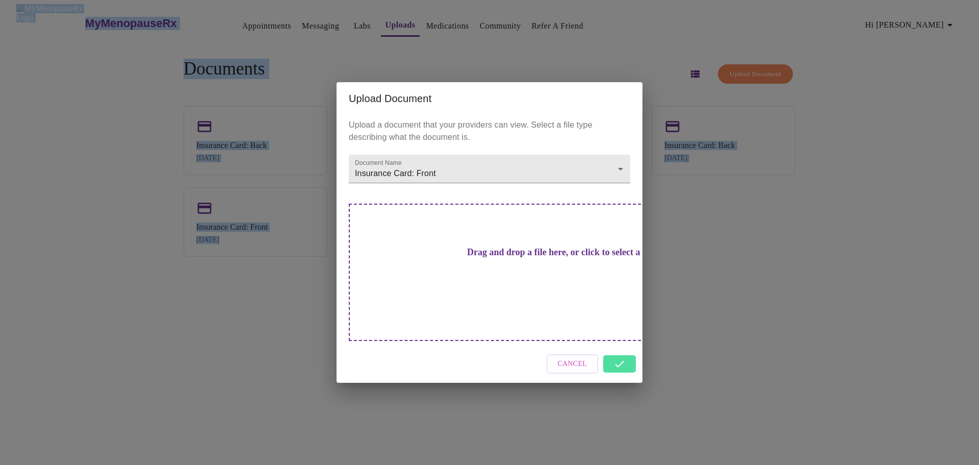
click at [753, 63] on div "Upload Document Upload a document that your providers can view. Select a file t…" at bounding box center [489, 232] width 979 height 465
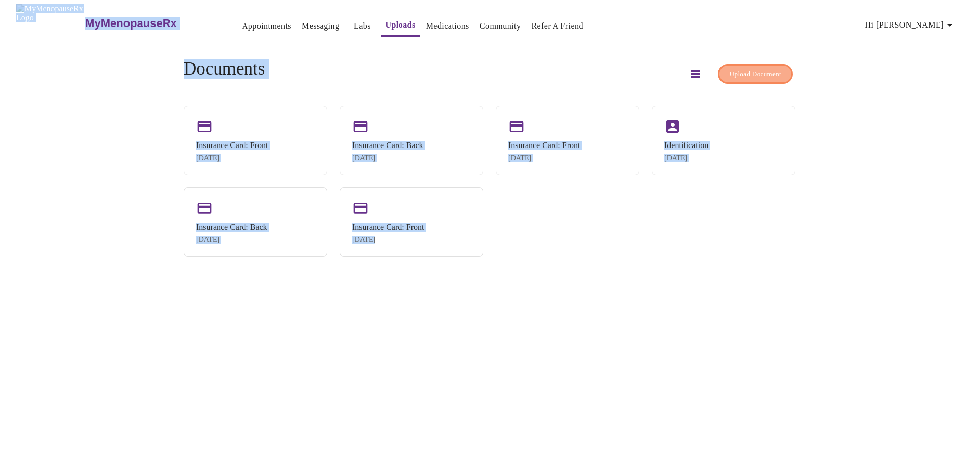
click at [747, 69] on span "Upload Document" at bounding box center [756, 74] width 52 height 12
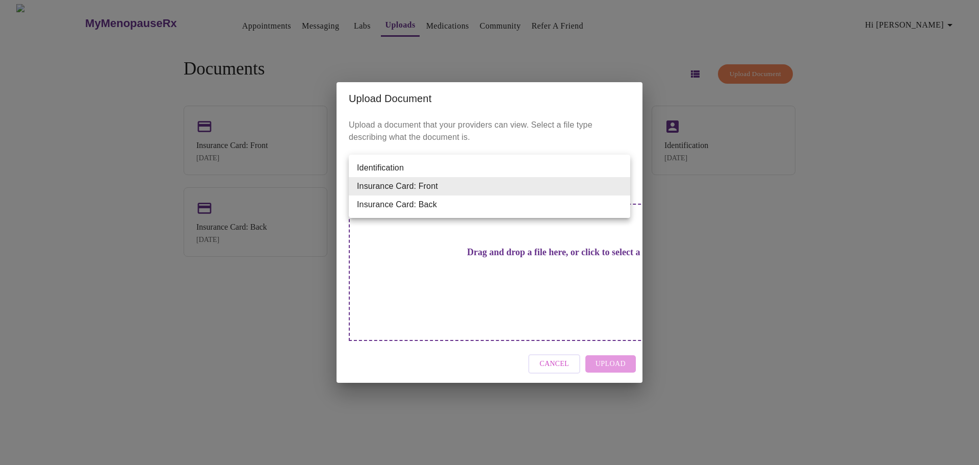
click at [578, 189] on body "MyMenopauseRx Appointments Messaging Labs Uploads Medications Community Refer a…" at bounding box center [489, 236] width 971 height 465
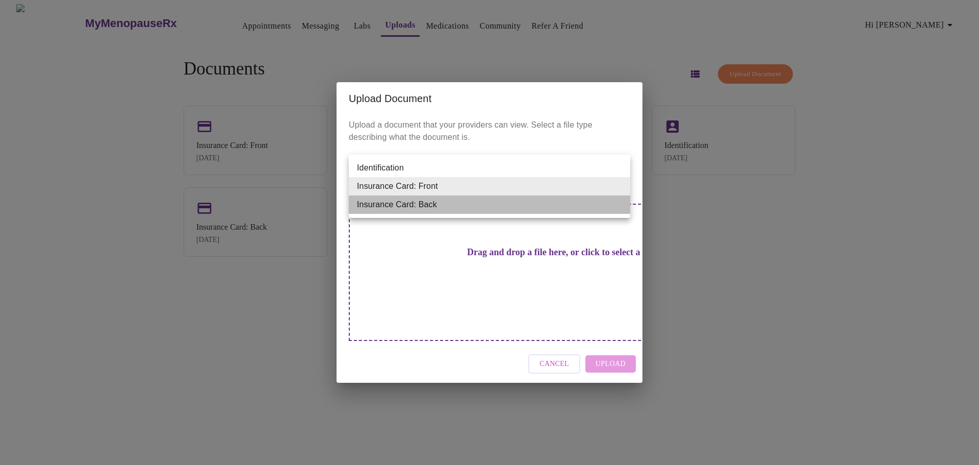
click at [547, 202] on li "Insurance Card: Back" at bounding box center [490, 204] width 282 height 18
type input "Insurance Card: Back"
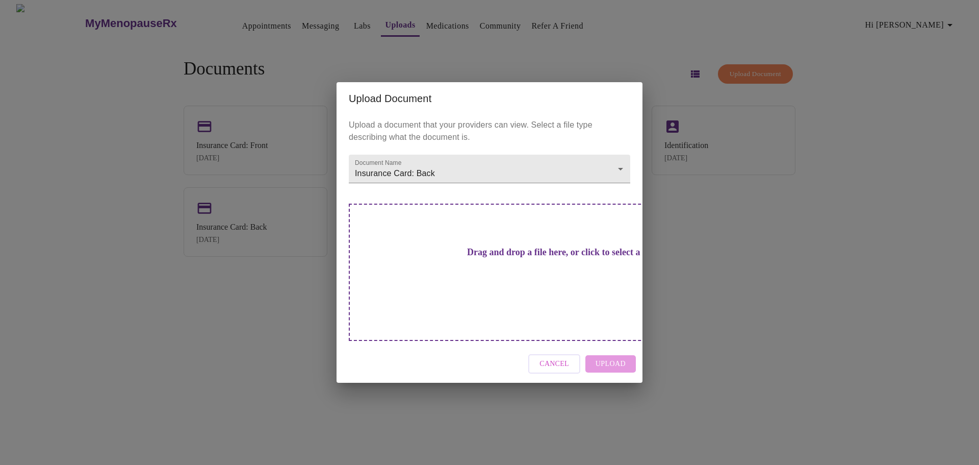
click at [499, 258] on h3 "Drag and drop a file here, or click to select a file" at bounding box center [561, 252] width 282 height 11
click at [268, 37] on div "Upload Document Upload a document that your providers can view. Select a file t…" at bounding box center [489, 232] width 979 height 465
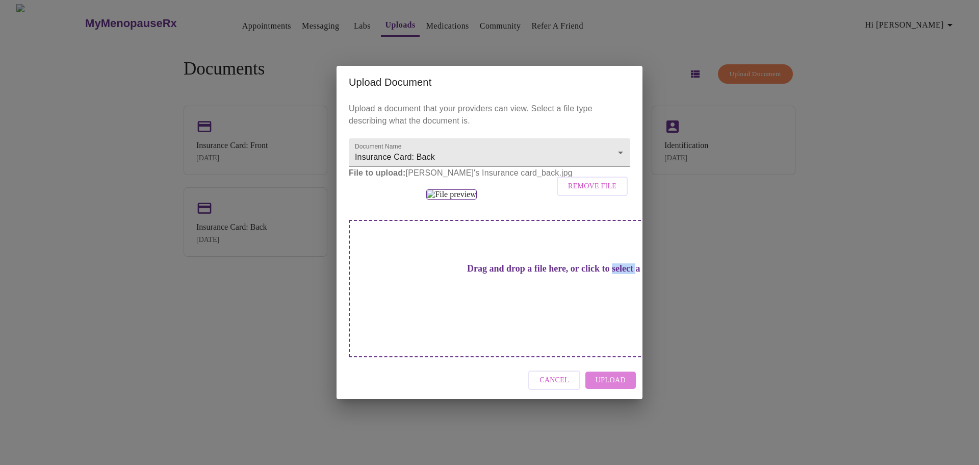
click at [615, 387] on span "Upload" at bounding box center [611, 380] width 30 height 13
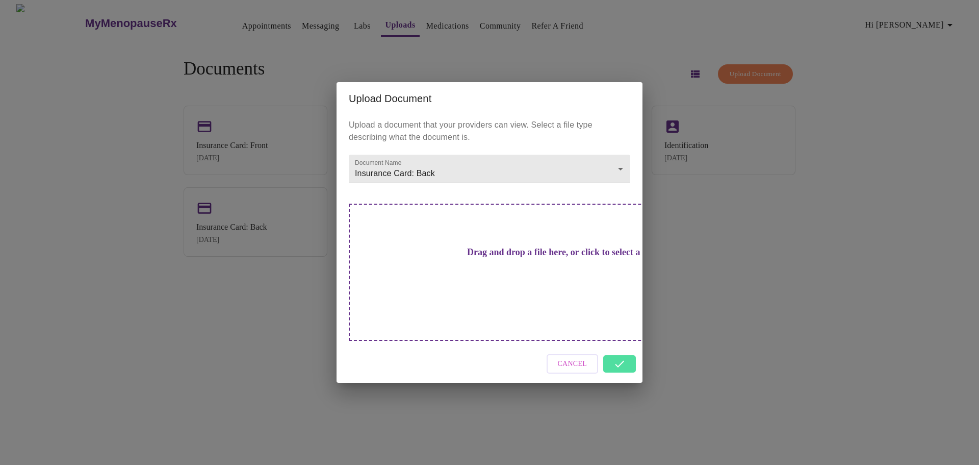
click at [744, 286] on div "Upload Document Upload a document that your providers can view. Select a file t…" at bounding box center [489, 232] width 979 height 465
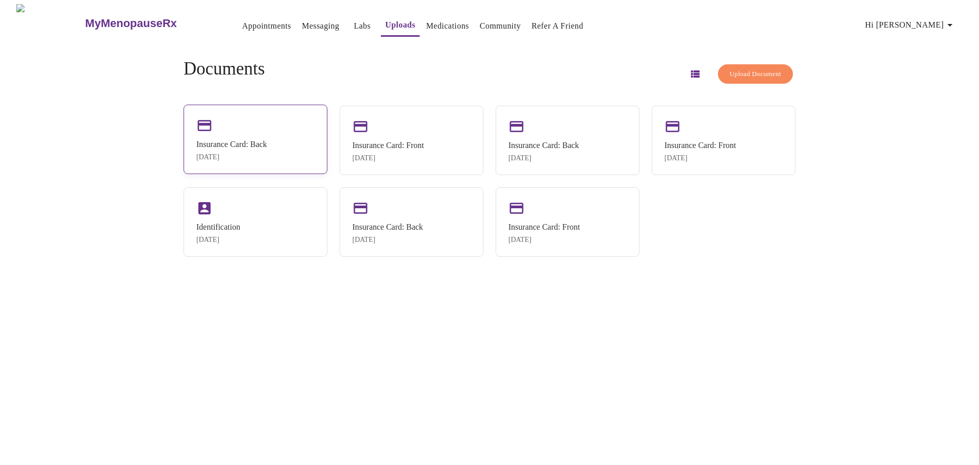
click at [264, 154] on div "Oct 7, 2025" at bounding box center [231, 157] width 71 height 8
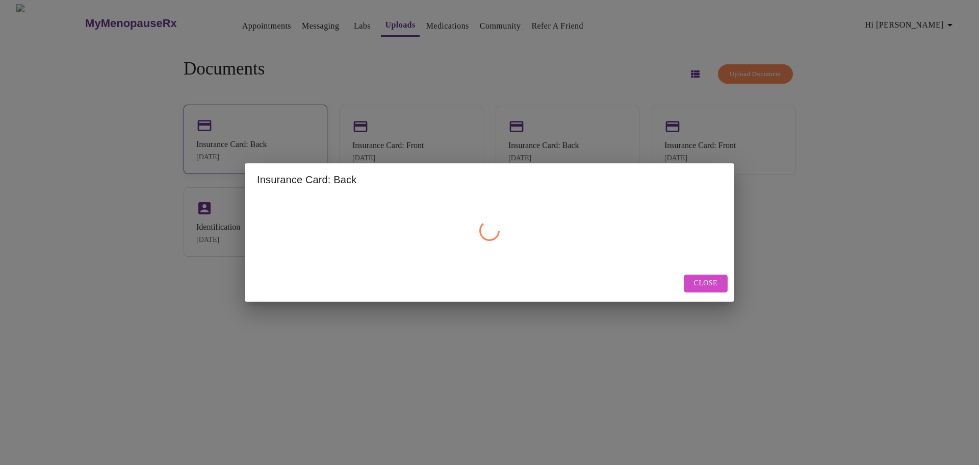
click at [264, 154] on div "Insurance Card: Back Close" at bounding box center [489, 232] width 979 height 465
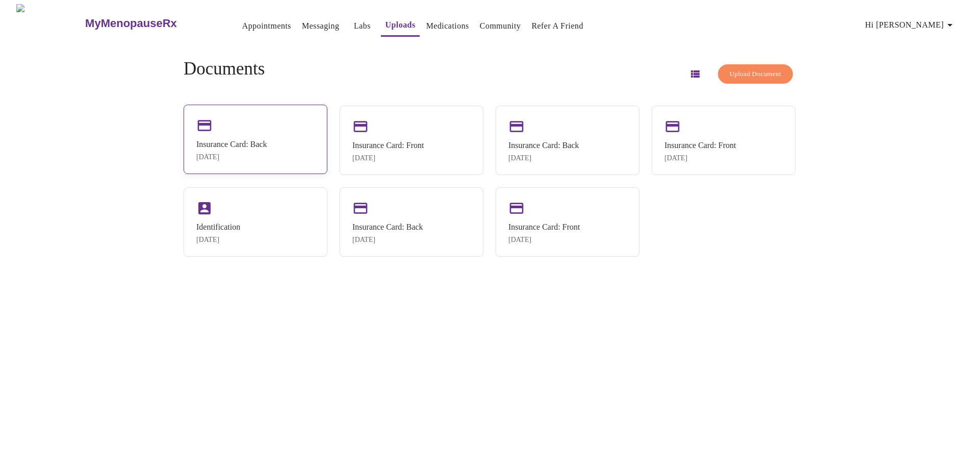
click at [264, 154] on div "Oct 7, 2025" at bounding box center [231, 157] width 71 height 8
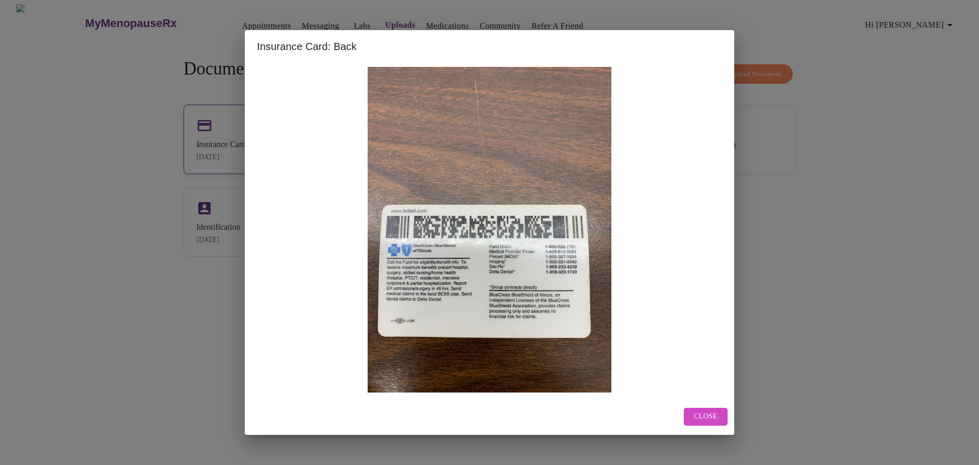
click at [264, 154] on img at bounding box center [489, 229] width 465 height 325
click at [711, 417] on span "Close" at bounding box center [705, 416] width 23 height 13
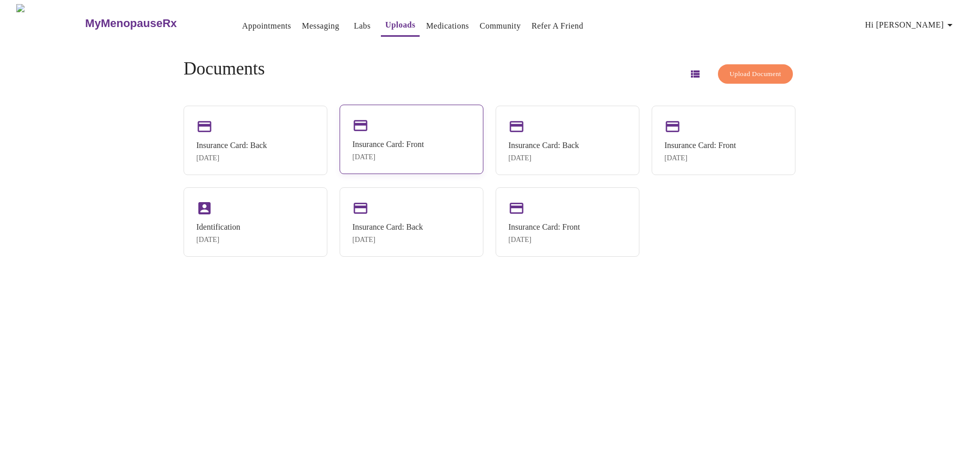
click at [452, 149] on div "Insurance Card: Front Oct 7, 2025" at bounding box center [412, 139] width 144 height 69
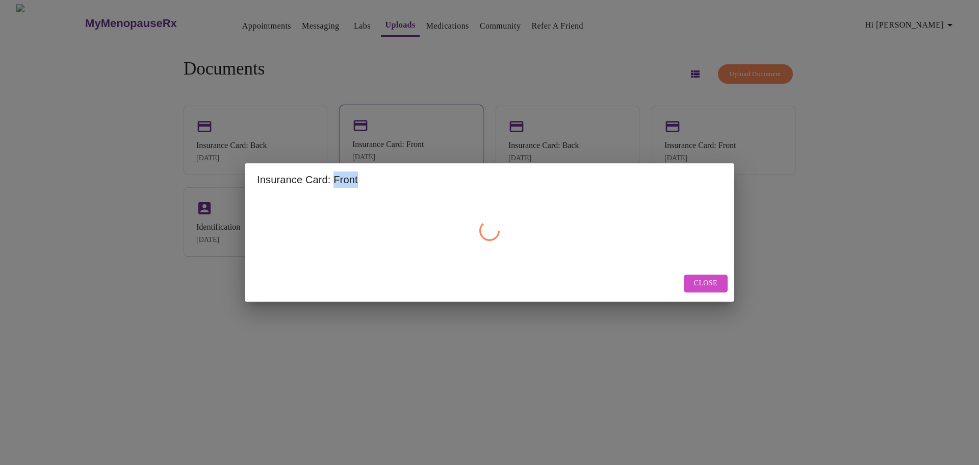
click at [452, 149] on div "Insurance Card: Front Close" at bounding box center [489, 232] width 979 height 465
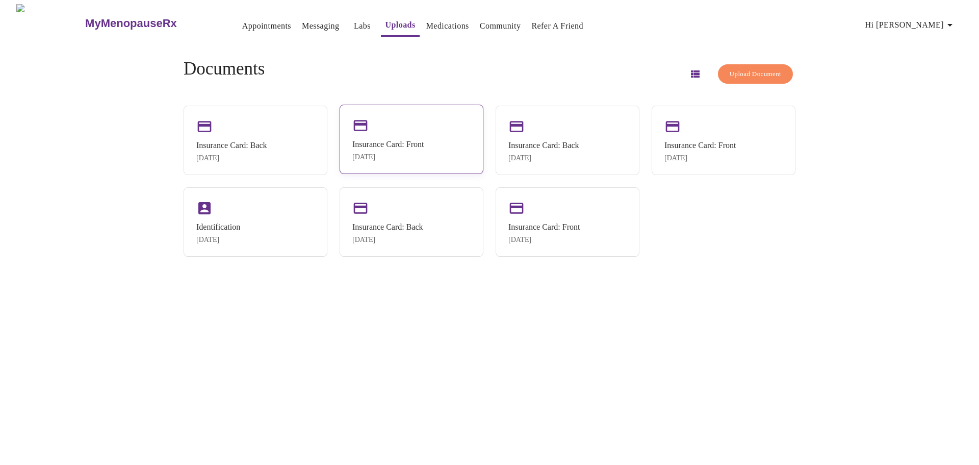
click at [452, 149] on div "Insurance Card: Front Oct 7, 2025" at bounding box center [412, 139] width 144 height 69
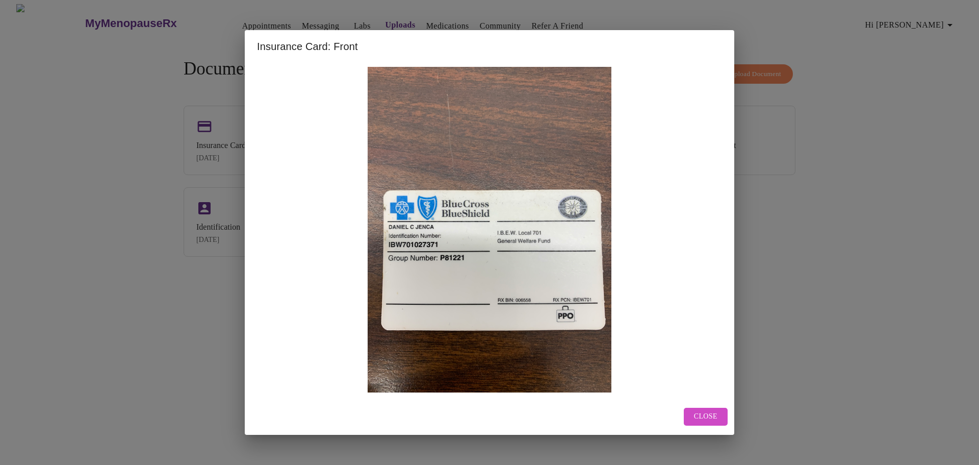
click at [452, 149] on img at bounding box center [489, 229] width 465 height 325
click at [703, 416] on span "Close" at bounding box center [705, 416] width 23 height 13
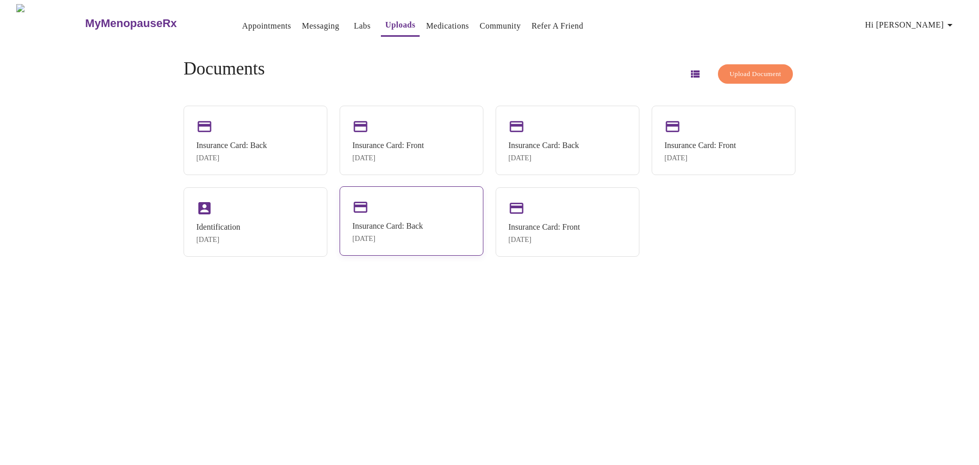
click at [369, 231] on div "Insurance Card: Back" at bounding box center [387, 225] width 71 height 9
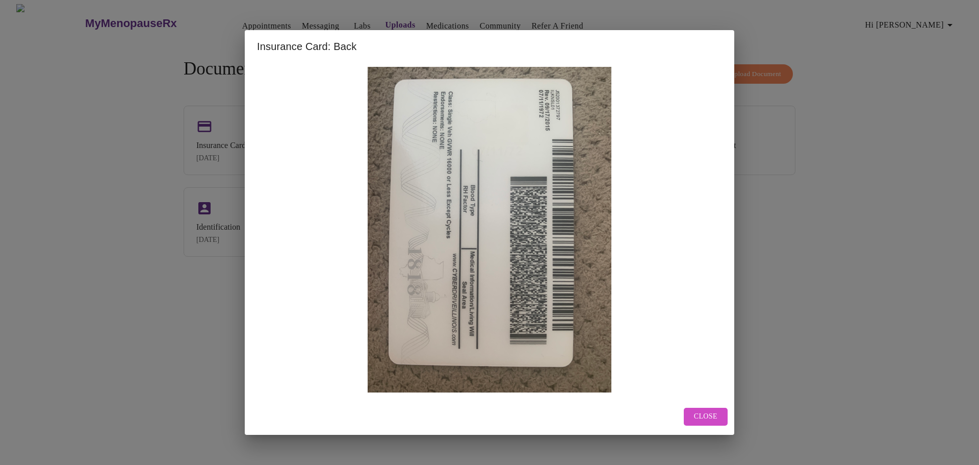
click at [685, 345] on img at bounding box center [489, 229] width 465 height 325
click at [717, 412] on span "Close" at bounding box center [705, 416] width 23 height 13
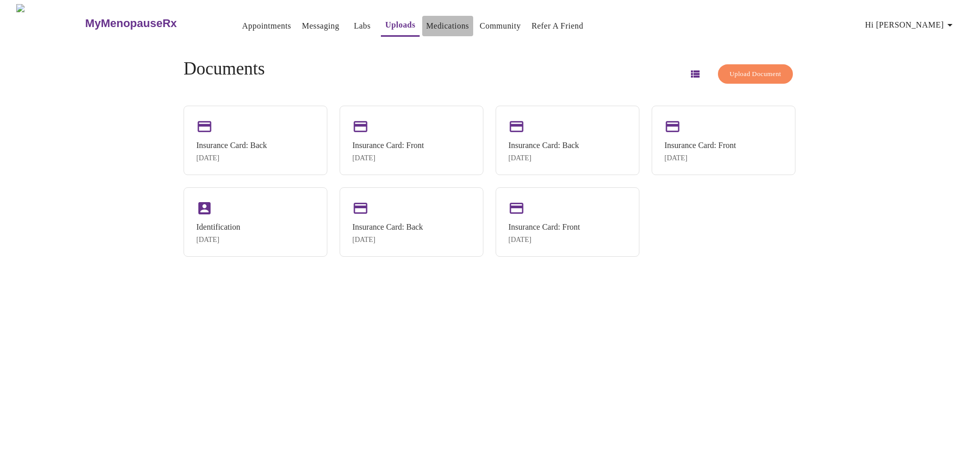
click at [426, 26] on link "Medications" at bounding box center [447, 26] width 43 height 14
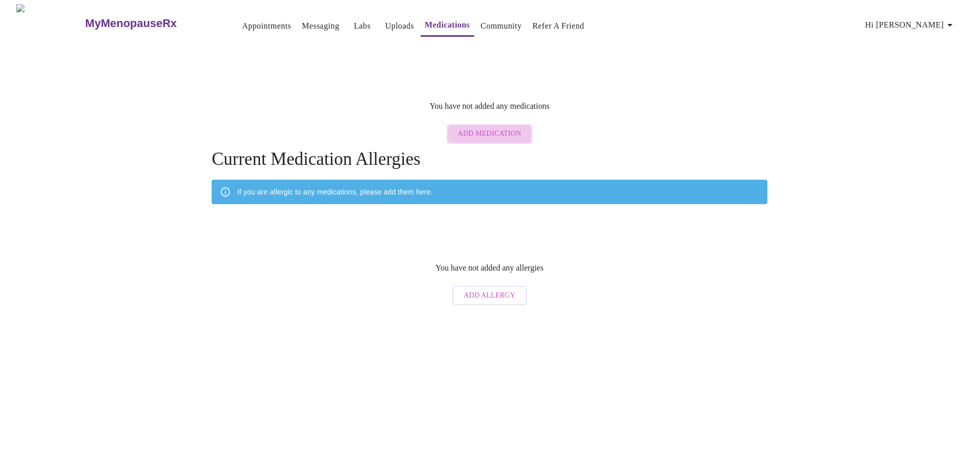
click at [493, 128] on span "Add Medication" at bounding box center [489, 134] width 63 height 13
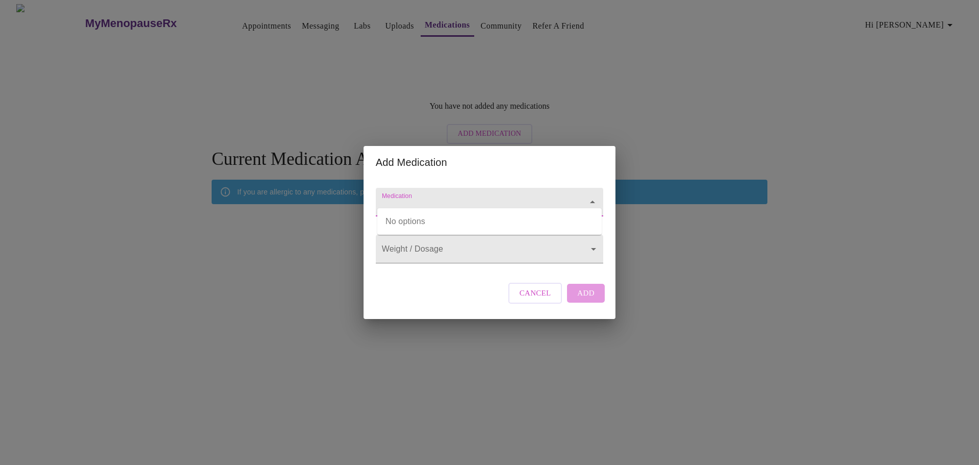
click at [493, 198] on input "Medication" at bounding box center [475, 206] width 190 height 19
type input "Testosterone"
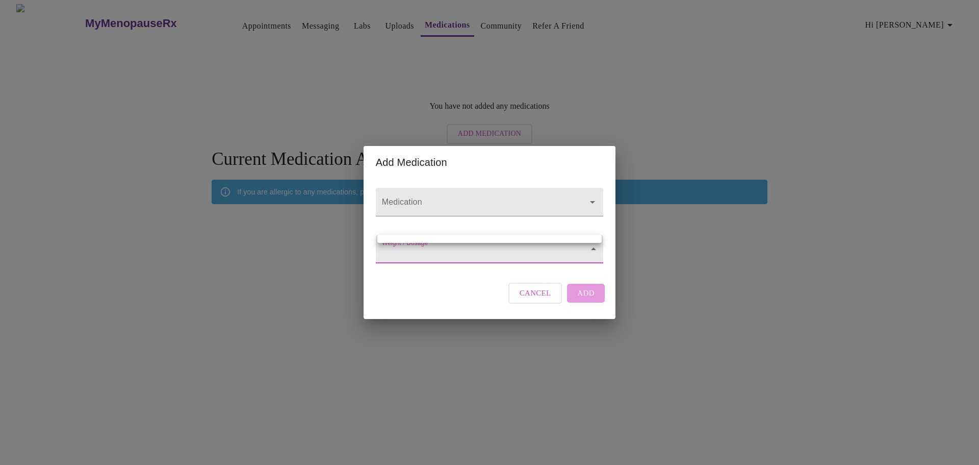
click at [473, 246] on body "MyMenopauseRx Appointments Messaging Labs Uploads Medications Community Refer a…" at bounding box center [489, 157] width 971 height 306
click at [482, 255] on div at bounding box center [489, 232] width 979 height 465
click at [579, 254] on body "MyMenopauseRx Appointments Messaging Labs Uploads Medications Community Refer a…" at bounding box center [489, 157] width 971 height 306
click at [535, 309] on div at bounding box center [489, 232] width 979 height 465
click at [535, 299] on span "Cancel" at bounding box center [536, 292] width 32 height 13
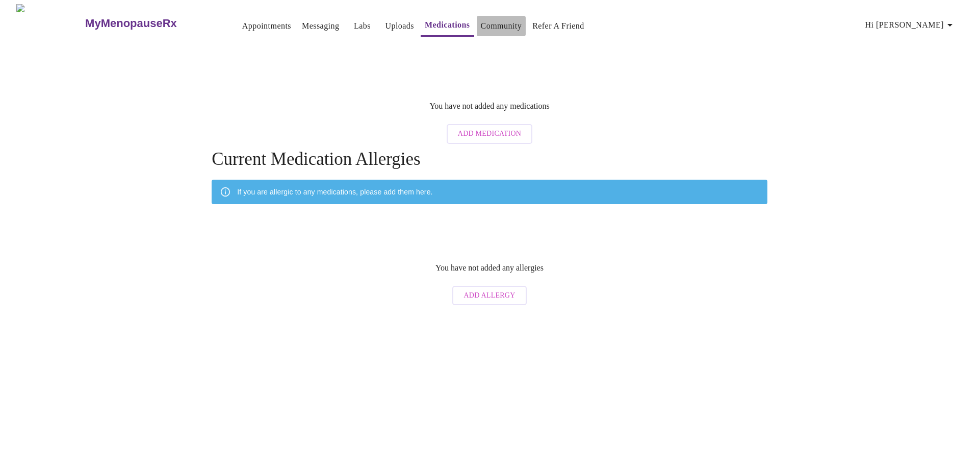
click at [493, 24] on link "Community" at bounding box center [501, 26] width 41 height 14
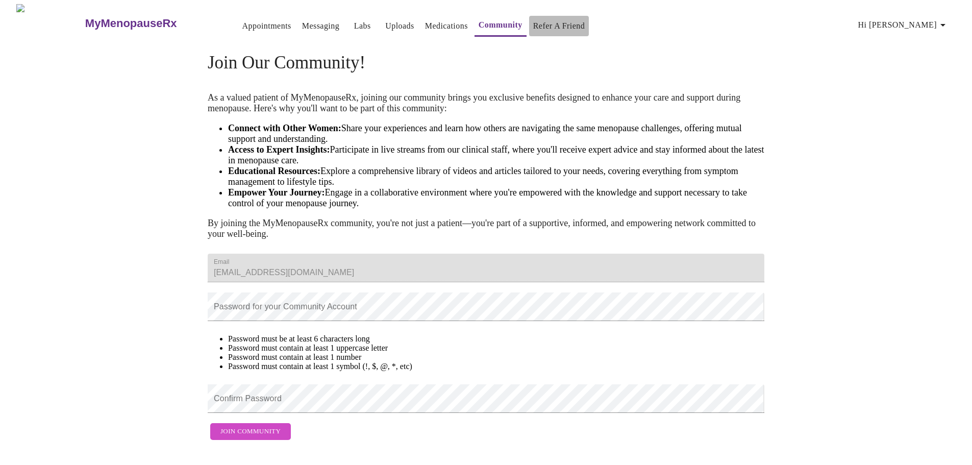
click at [554, 23] on link "Refer a Friend" at bounding box center [559, 26] width 52 height 14
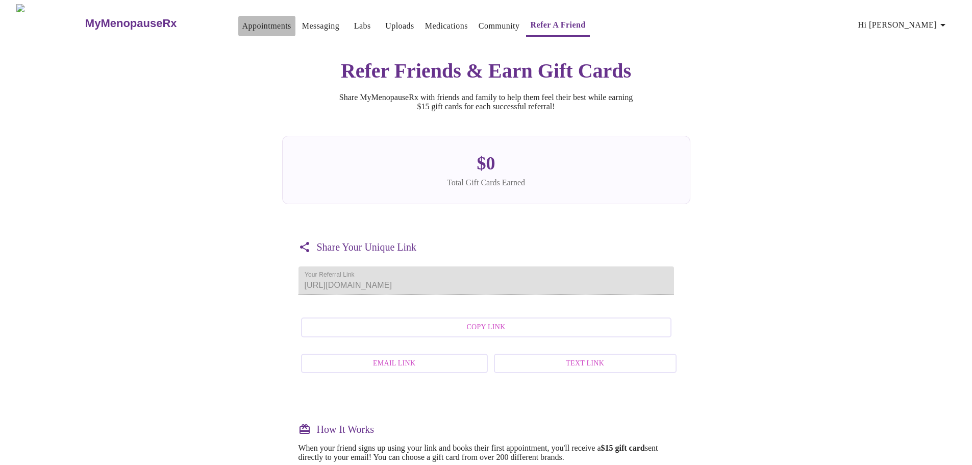
click at [242, 20] on link "Appointments" at bounding box center [266, 26] width 49 height 14
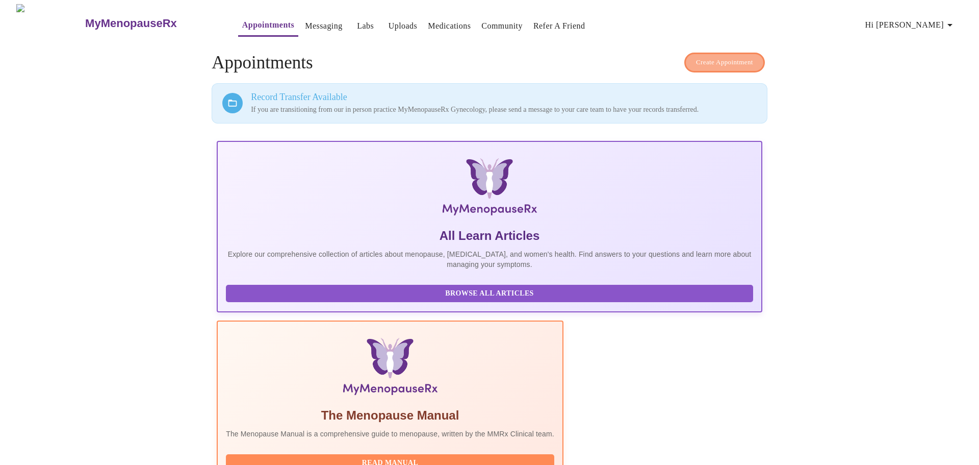
click at [743, 59] on span "Create Appointment" at bounding box center [724, 63] width 57 height 12
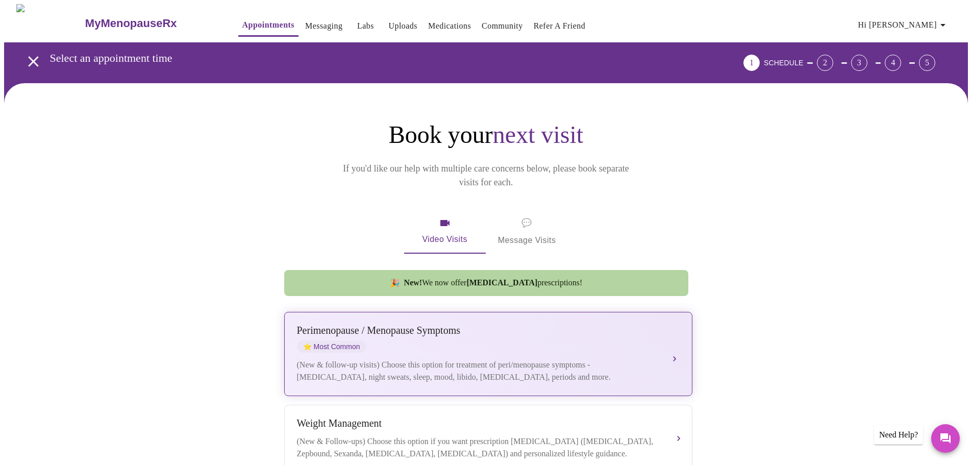
click at [652, 332] on div "[MEDICAL_DATA] / Menopause Symptoms ⭐ Most Common" at bounding box center [478, 338] width 362 height 28
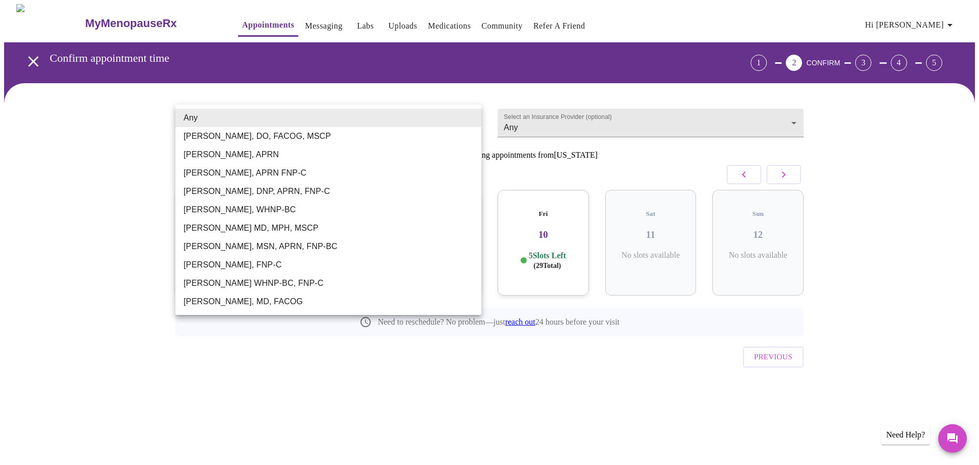
click at [365, 128] on body "MyMenopauseRx Appointments Messaging Labs Uploads Medications Community Refer a…" at bounding box center [489, 211] width 971 height 414
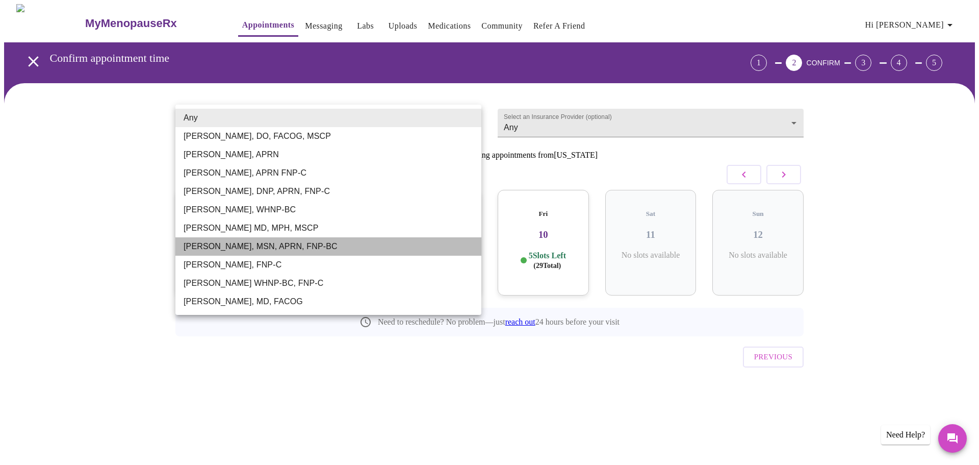
click at [288, 244] on li "Larissa Wright, MSN, APRN, FNP-BC" at bounding box center [328, 246] width 306 height 18
type input "Larissa Wright, MSN, APRN, FNP-BC"
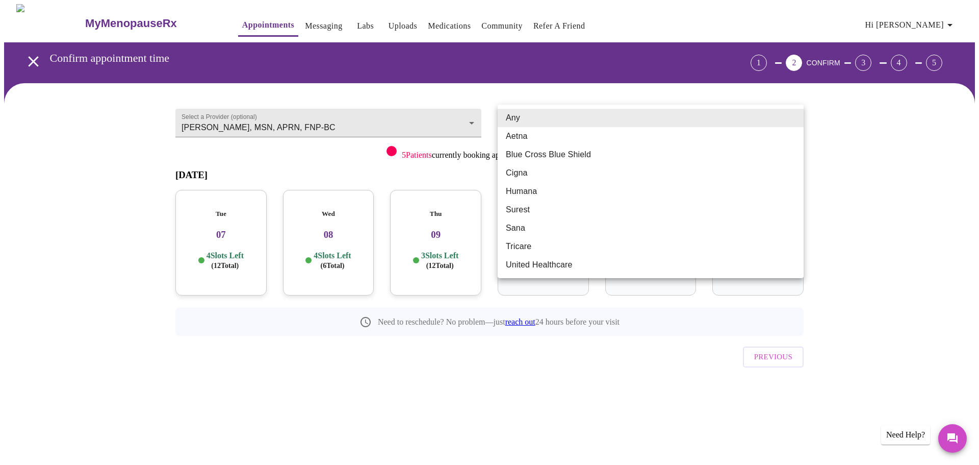
click at [618, 118] on body "MyMenopauseRx Appointments Messaging Labs Uploads Medications Community Refer a…" at bounding box center [489, 211] width 971 height 414
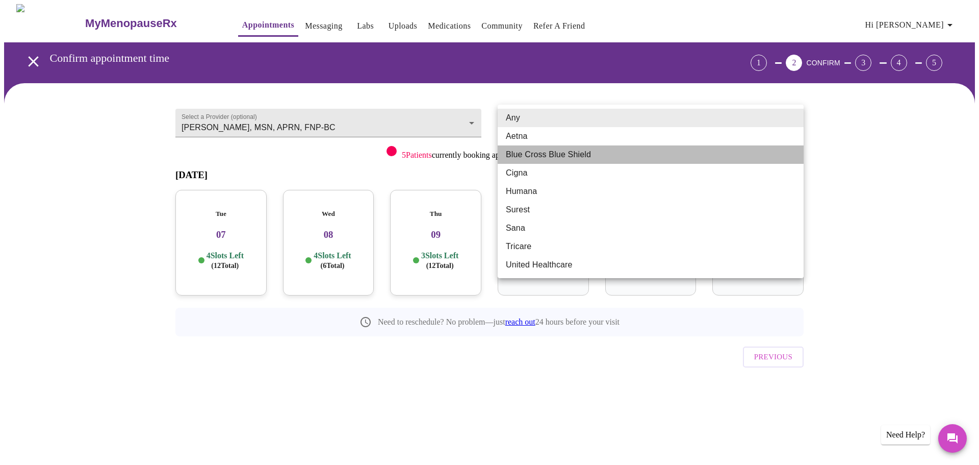
click at [587, 155] on li "Blue Cross Blue Shield" at bounding box center [651, 154] width 306 height 18
type input "Blue Cross Blue Shield"
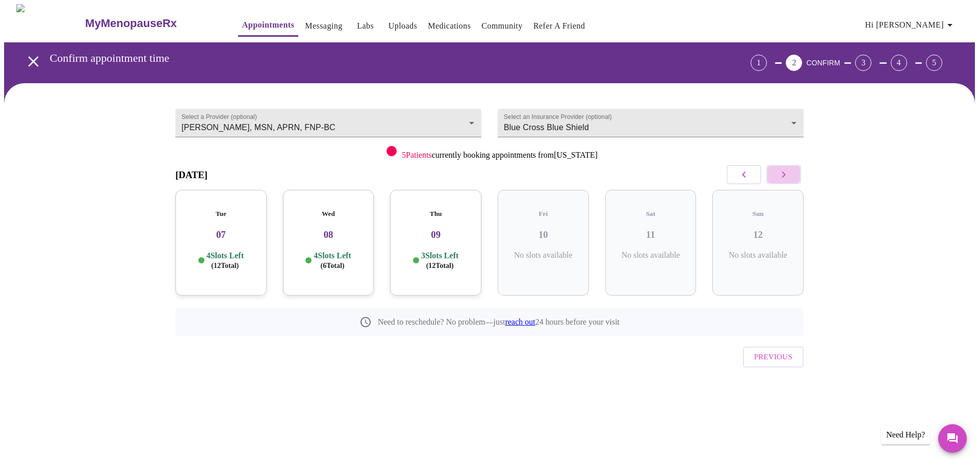
click at [788, 176] on icon "button" at bounding box center [784, 174] width 12 height 12
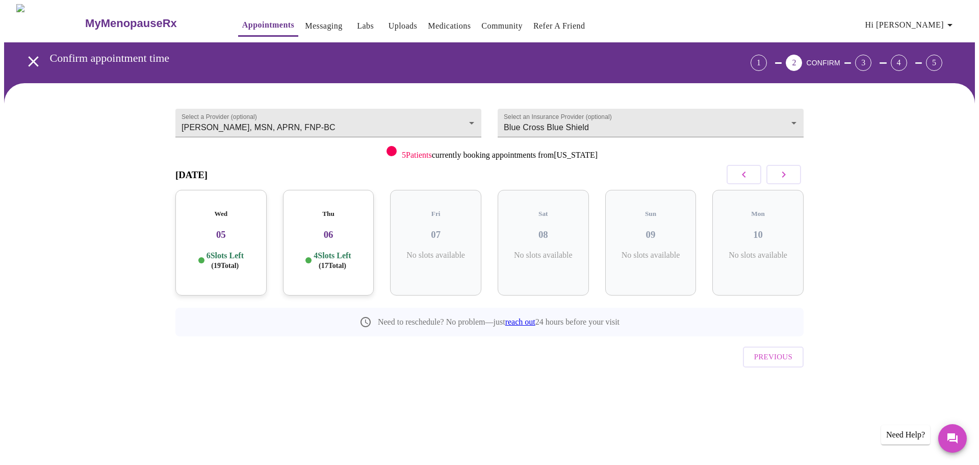
click at [788, 176] on icon "button" at bounding box center [784, 174] width 12 height 12
click at [744, 178] on icon "button" at bounding box center [744, 174] width 12 height 12
click at [228, 237] on div "Wed 05 6 Slots Left ( 19 Total)" at bounding box center [220, 243] width 91 height 106
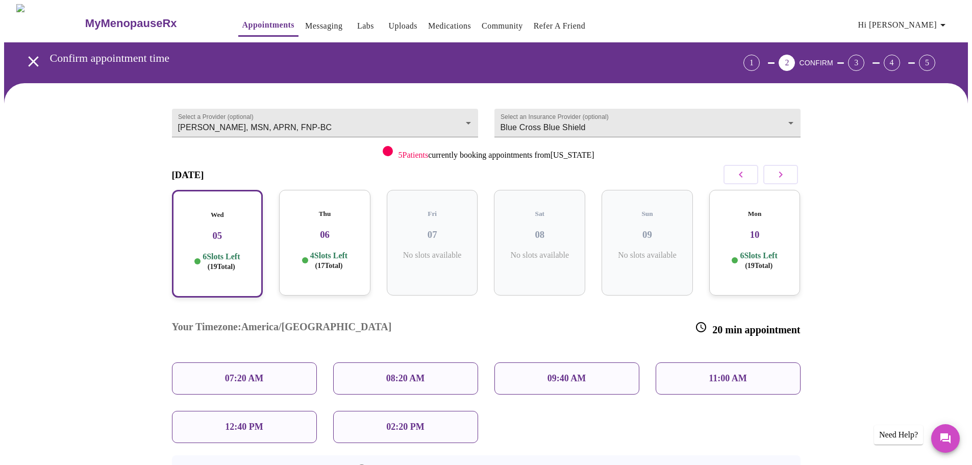
click at [243, 373] on p "07:20 AM" at bounding box center [244, 378] width 39 height 11
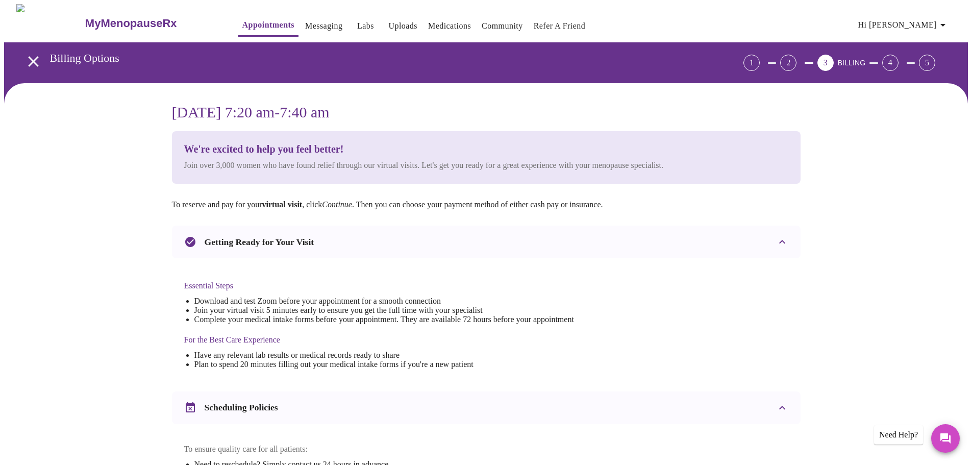
click at [243, 342] on h4 "For the Best Care Experience" at bounding box center [379, 339] width 390 height 9
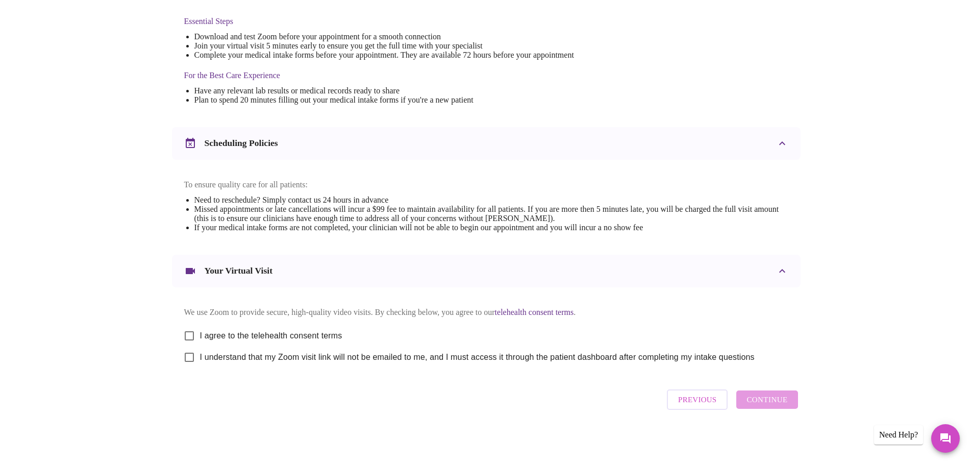
click at [189, 332] on input "I agree to the telehealth consent terms" at bounding box center [189, 335] width 21 height 21
checkbox input "true"
click at [188, 356] on input "I understand that my Zoom visit link will not be emailed to me, and I must acce…" at bounding box center [189, 356] width 21 height 21
checkbox input "true"
click at [773, 404] on span "Continue" at bounding box center [766, 399] width 41 height 13
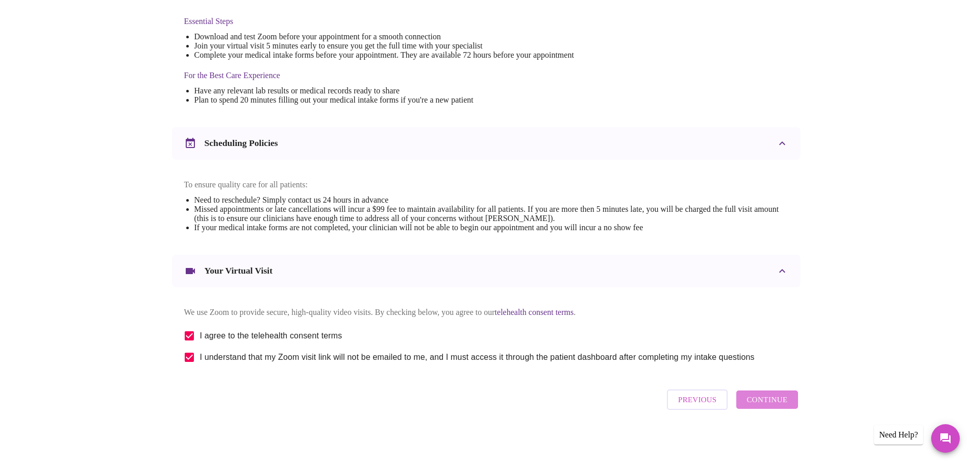
scroll to position [0, 0]
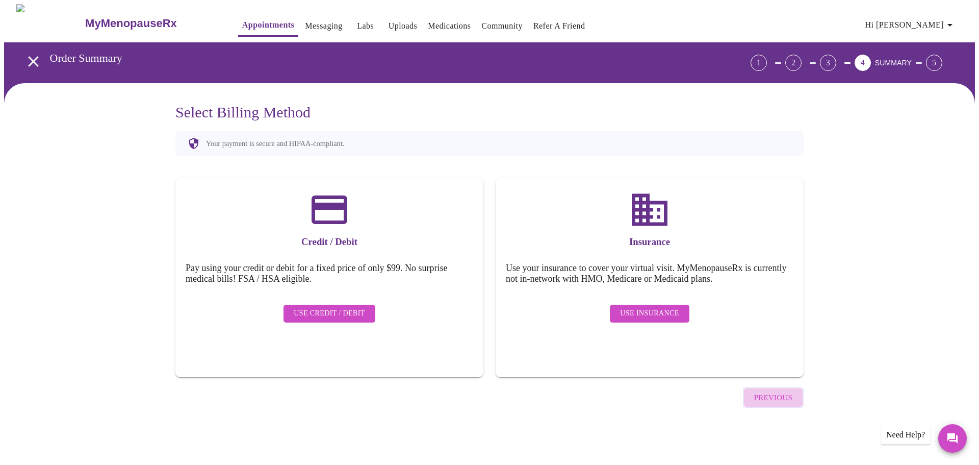
click at [784, 391] on span "Previous" at bounding box center [773, 397] width 38 height 13
